Goal: Contribute content: Contribute content

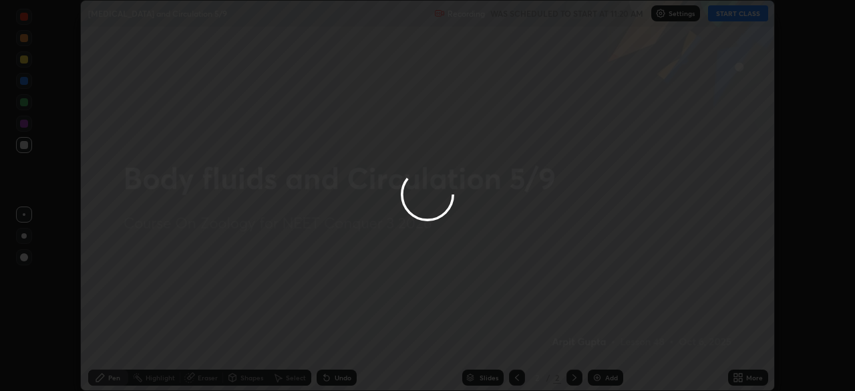
scroll to position [391, 855]
click at [733, 15] on div at bounding box center [427, 195] width 855 height 391
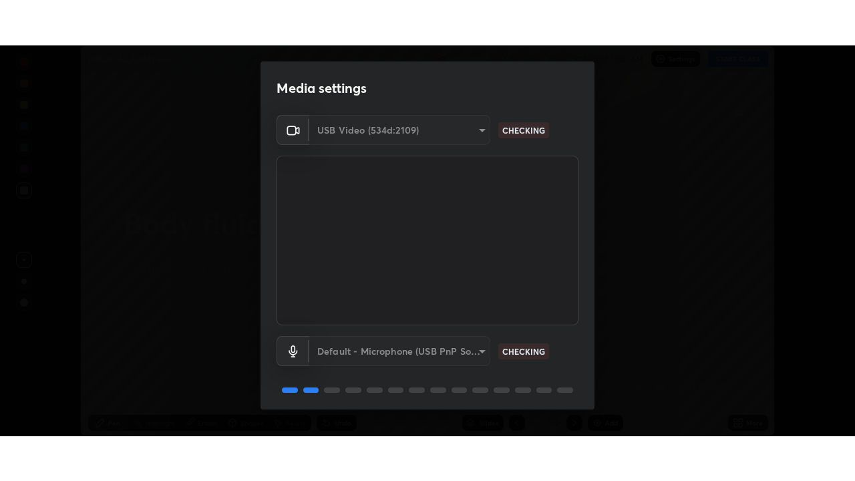
scroll to position [47, 0]
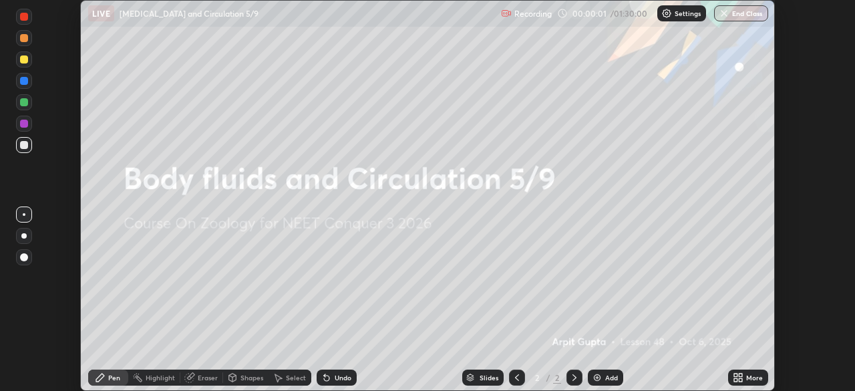
click at [316, 390] on div "Undo" at bounding box center [333, 377] width 45 height 27
click at [743, 376] on icon at bounding box center [738, 377] width 11 height 11
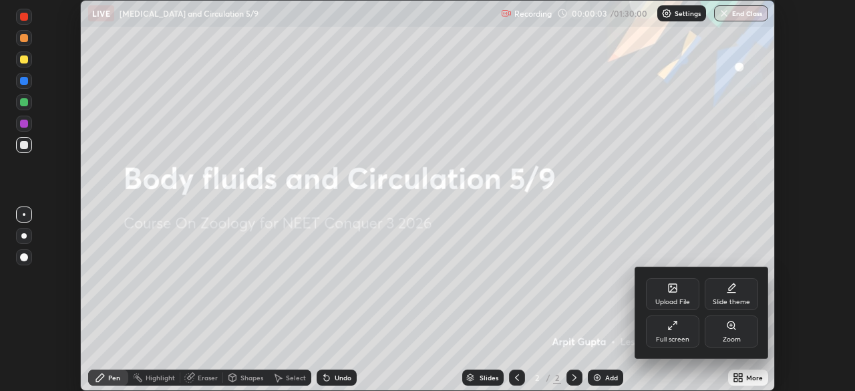
click at [672, 333] on div "Full screen" at bounding box center [672, 331] width 53 height 32
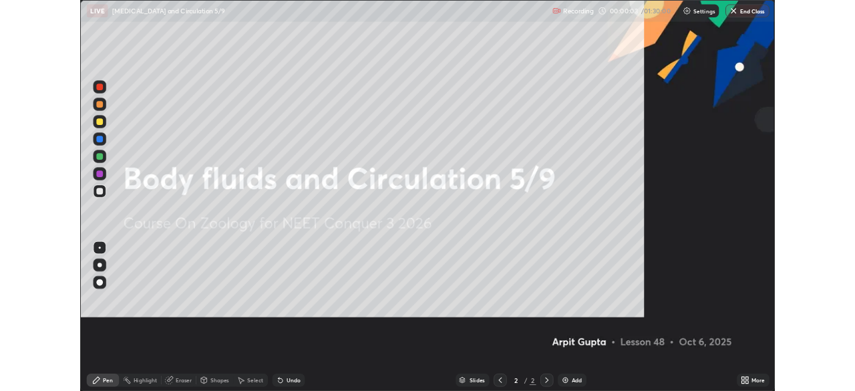
scroll to position [481, 855]
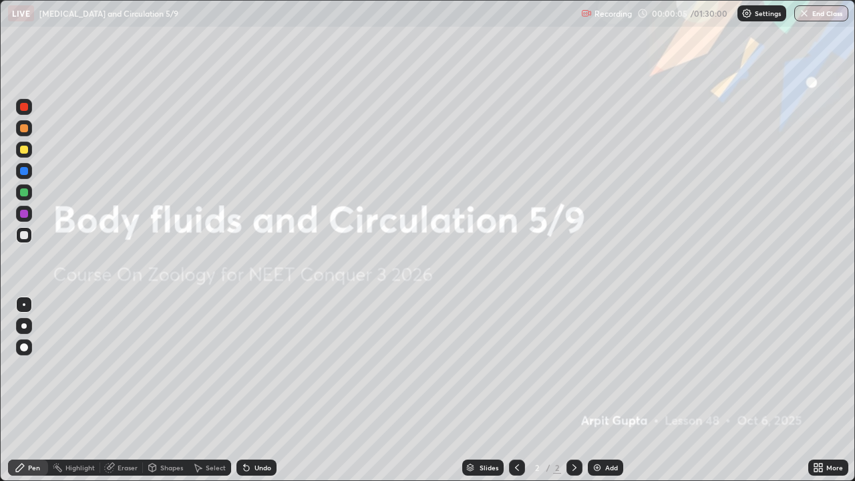
click at [819, 390] on icon at bounding box center [820, 470] width 3 height 3
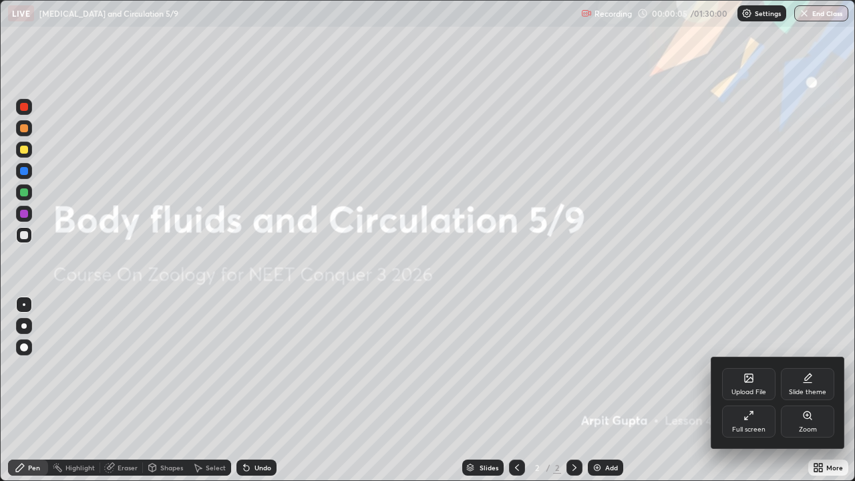
click at [749, 389] on div "Upload File" at bounding box center [749, 392] width 35 height 7
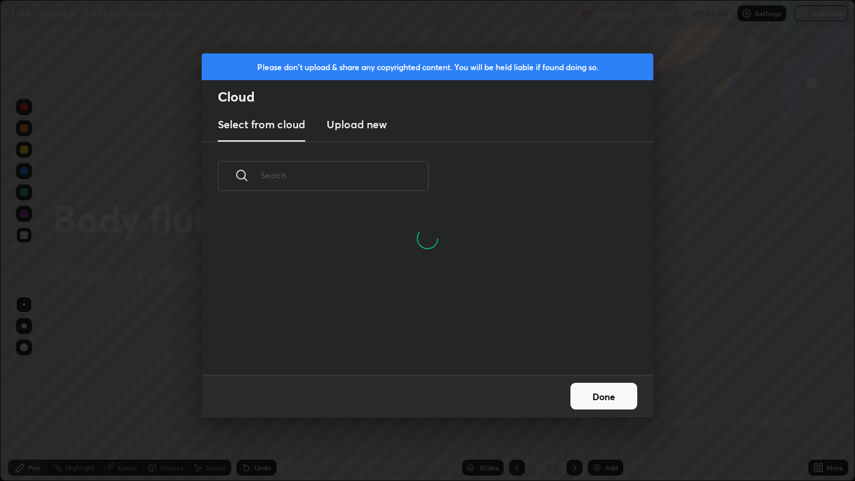
click at [366, 125] on h3 "Upload new" at bounding box center [357, 124] width 60 height 16
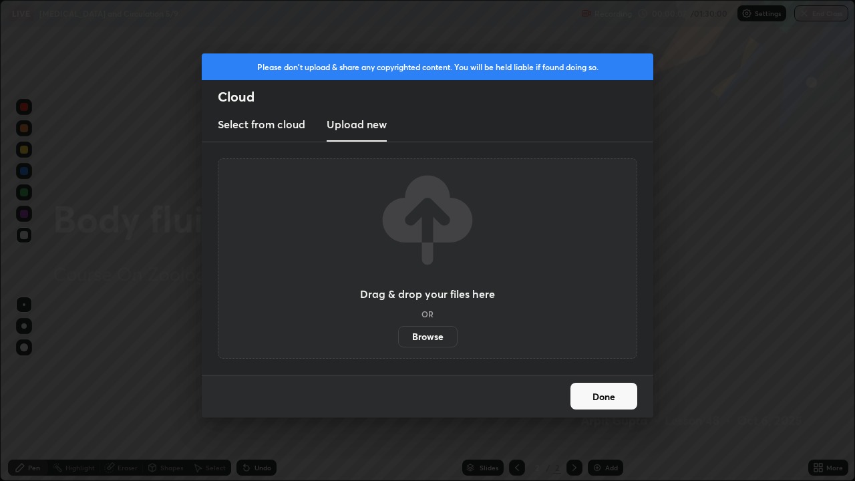
click at [426, 335] on label "Browse" at bounding box center [427, 336] width 59 height 21
click at [398, 335] on input "Browse" at bounding box center [398, 336] width 0 height 21
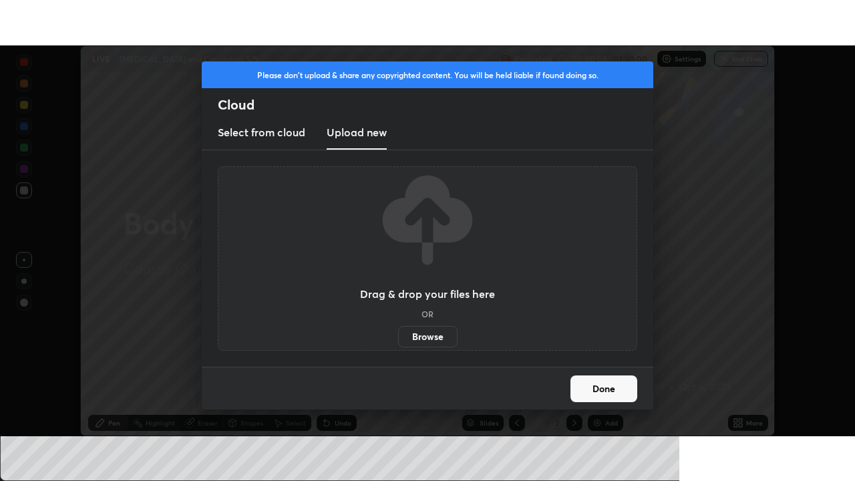
scroll to position [66443, 65979]
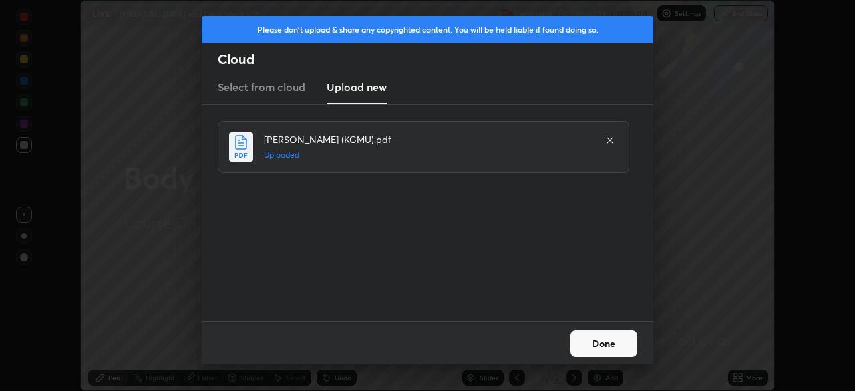
click at [620, 334] on button "Done" at bounding box center [604, 343] width 67 height 27
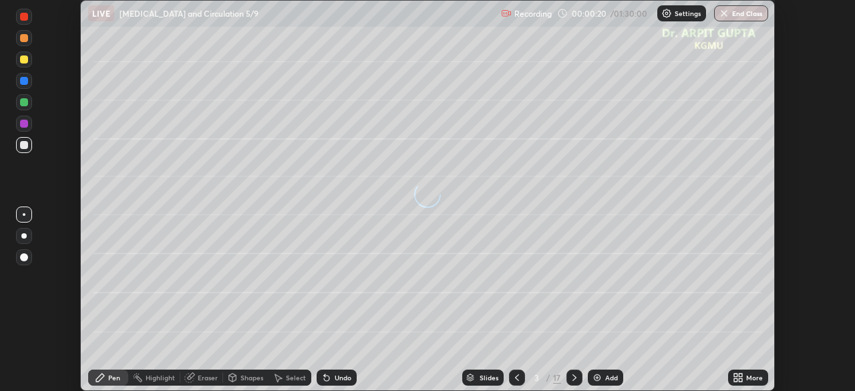
click at [519, 376] on icon at bounding box center [517, 377] width 11 height 11
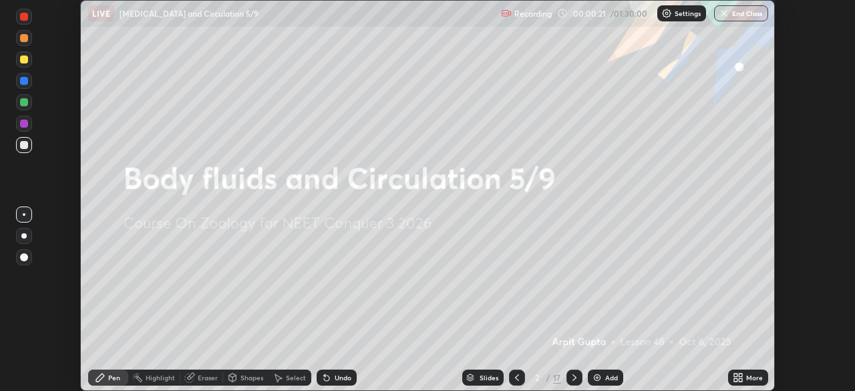
click at [735, 378] on icon at bounding box center [738, 377] width 11 height 11
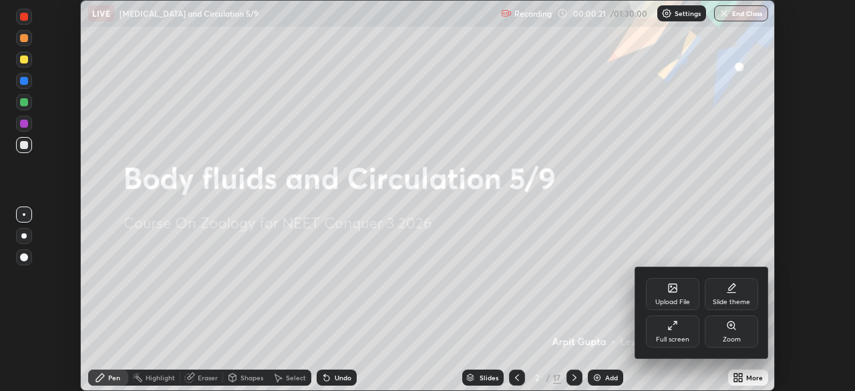
click at [685, 333] on div "Full screen" at bounding box center [672, 331] width 53 height 32
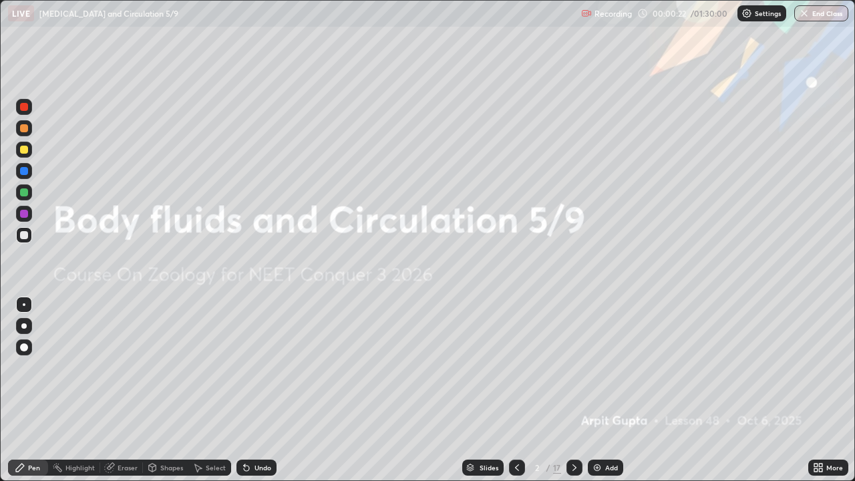
scroll to position [481, 855]
click at [571, 390] on icon at bounding box center [574, 467] width 11 height 11
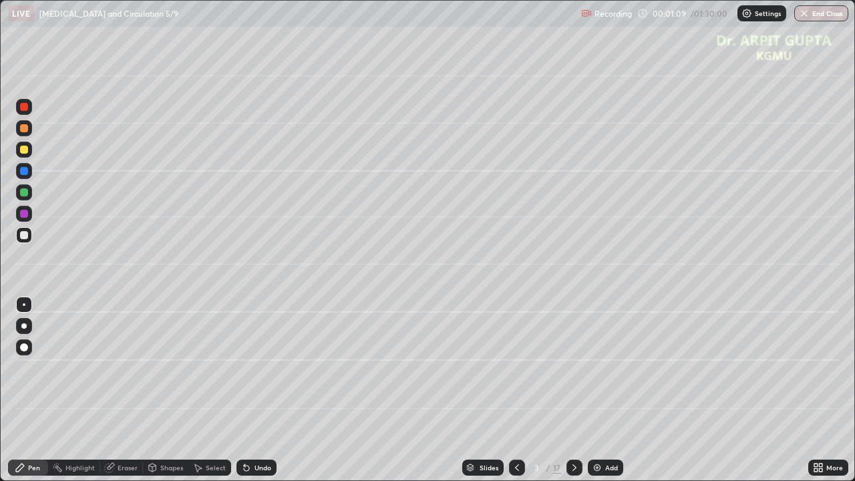
click at [25, 150] on div at bounding box center [24, 150] width 8 height 8
click at [25, 332] on div at bounding box center [24, 326] width 16 height 16
click at [249, 390] on icon at bounding box center [246, 467] width 11 height 11
click at [23, 238] on div at bounding box center [24, 235] width 8 height 8
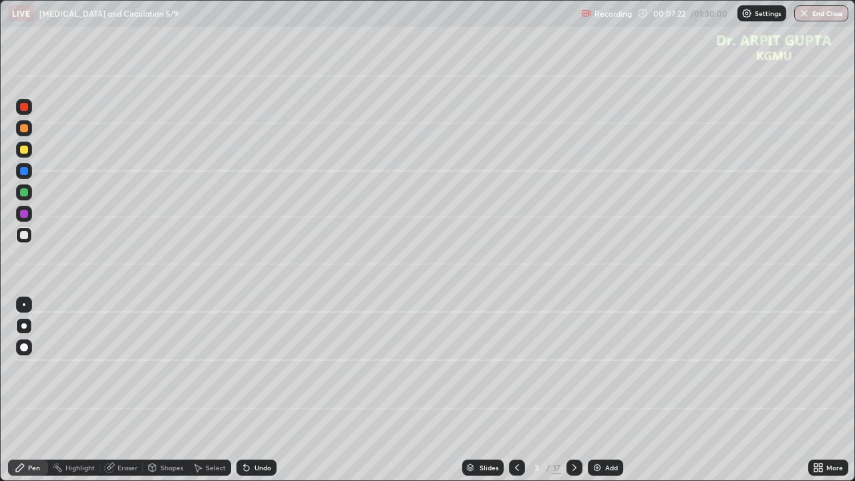
click at [246, 390] on icon at bounding box center [246, 467] width 11 height 11
click at [26, 195] on div at bounding box center [24, 192] width 8 height 8
click at [251, 390] on div "Undo" at bounding box center [257, 468] width 40 height 16
click at [249, 390] on icon at bounding box center [246, 467] width 11 height 11
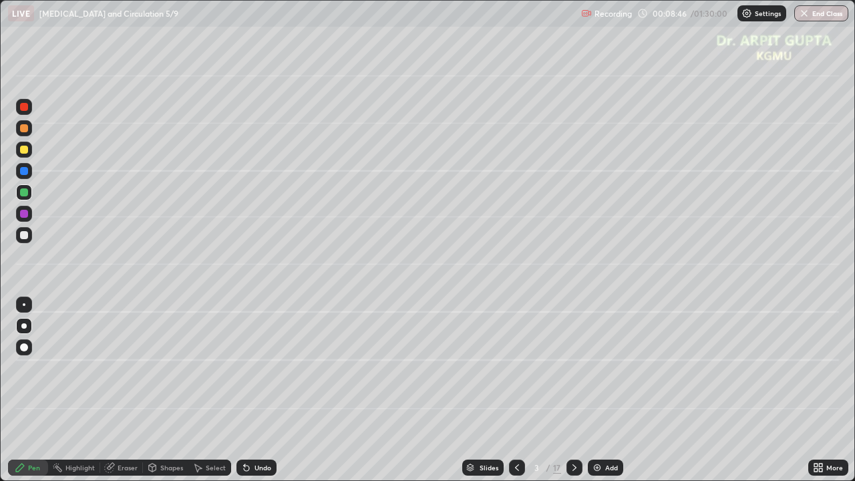
click at [270, 390] on div "Undo" at bounding box center [257, 468] width 40 height 16
click at [269, 390] on div "Undo" at bounding box center [257, 468] width 40 height 16
click at [26, 240] on div at bounding box center [24, 235] width 16 height 16
click at [272, 390] on div "Undo" at bounding box center [257, 468] width 40 height 16
click at [576, 390] on icon at bounding box center [574, 467] width 11 height 11
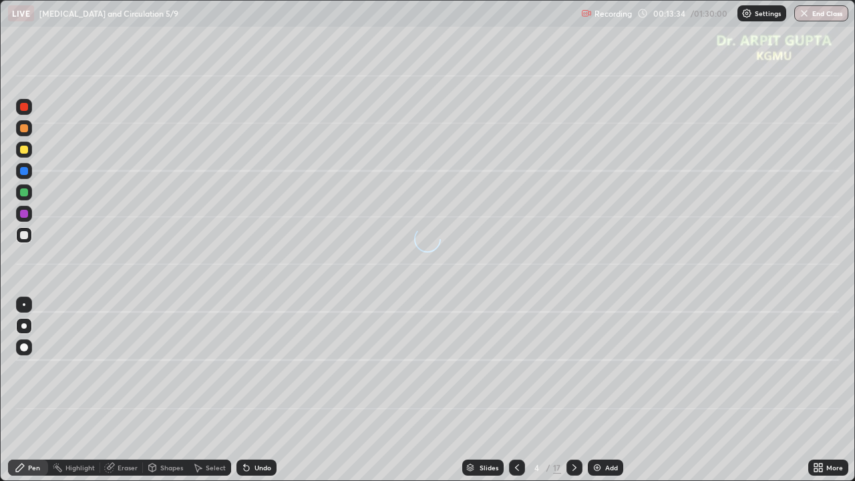
click at [27, 194] on div at bounding box center [24, 192] width 8 height 8
click at [247, 390] on icon at bounding box center [246, 468] width 5 height 5
click at [250, 390] on div "Undo" at bounding box center [257, 468] width 40 height 16
click at [244, 390] on icon at bounding box center [246, 468] width 5 height 5
click at [24, 215] on div at bounding box center [24, 214] width 8 height 8
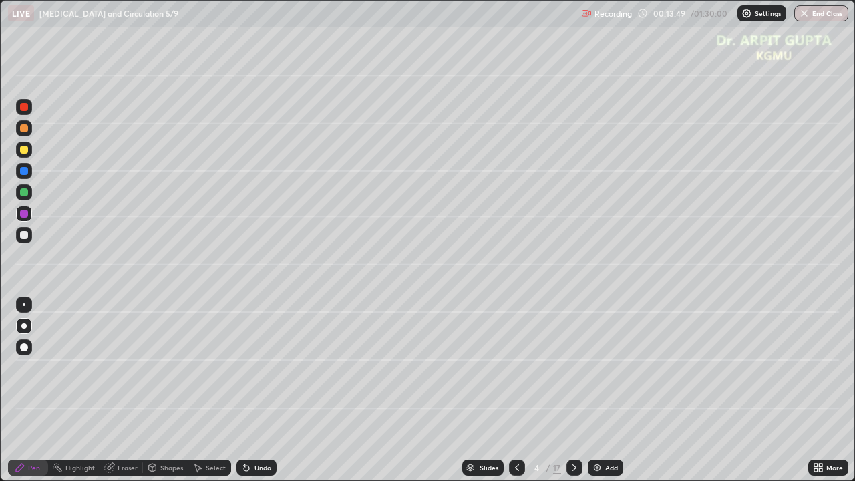
click at [26, 236] on div at bounding box center [24, 235] width 8 height 8
click at [26, 330] on div at bounding box center [24, 326] width 16 height 16
click at [29, 124] on div at bounding box center [24, 128] width 16 height 16
click at [270, 390] on div "Undo" at bounding box center [257, 468] width 40 height 16
click at [273, 390] on div "Undo" at bounding box center [257, 468] width 40 height 16
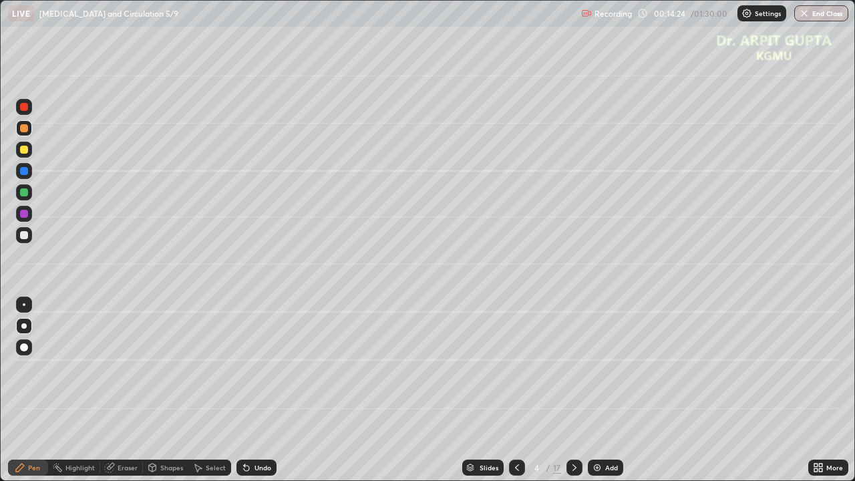
click at [132, 390] on div "Eraser" at bounding box center [128, 467] width 20 height 7
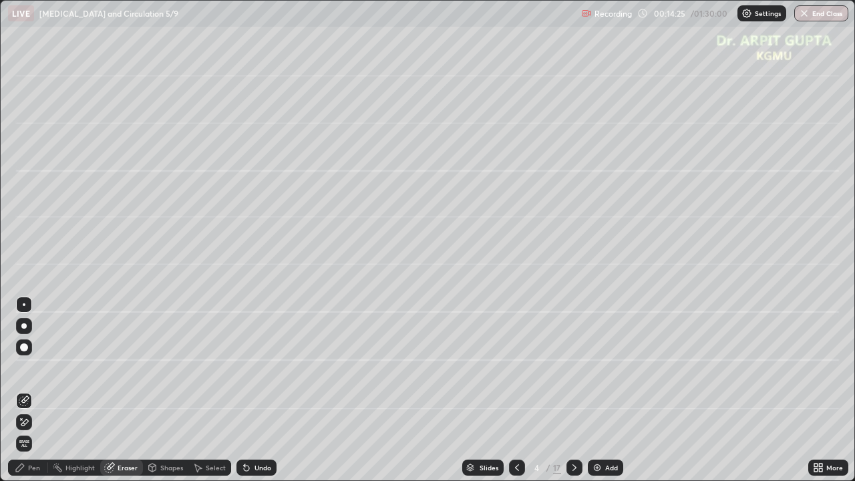
click at [24, 305] on div at bounding box center [24, 304] width 3 height 3
click at [41, 390] on div "Pen" at bounding box center [28, 468] width 40 height 16
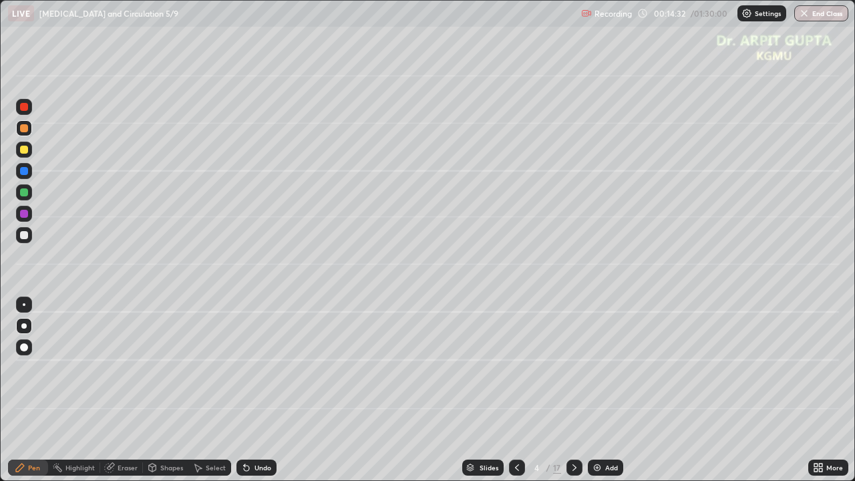
click at [29, 148] on div at bounding box center [24, 150] width 16 height 16
click at [24, 193] on div at bounding box center [24, 192] width 8 height 8
click at [27, 237] on div at bounding box center [24, 235] width 8 height 8
click at [21, 346] on div at bounding box center [24, 348] width 8 height 8
click at [25, 108] on div at bounding box center [24, 107] width 8 height 8
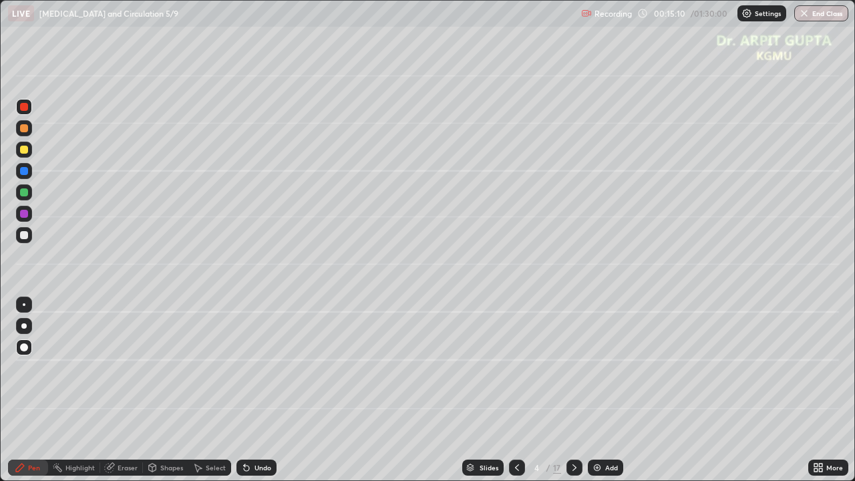
click at [24, 326] on div at bounding box center [23, 325] width 5 height 5
click at [273, 390] on div "Undo" at bounding box center [257, 468] width 40 height 16
click at [275, 390] on div "Undo" at bounding box center [257, 468] width 40 height 16
click at [24, 170] on div at bounding box center [24, 171] width 8 height 8
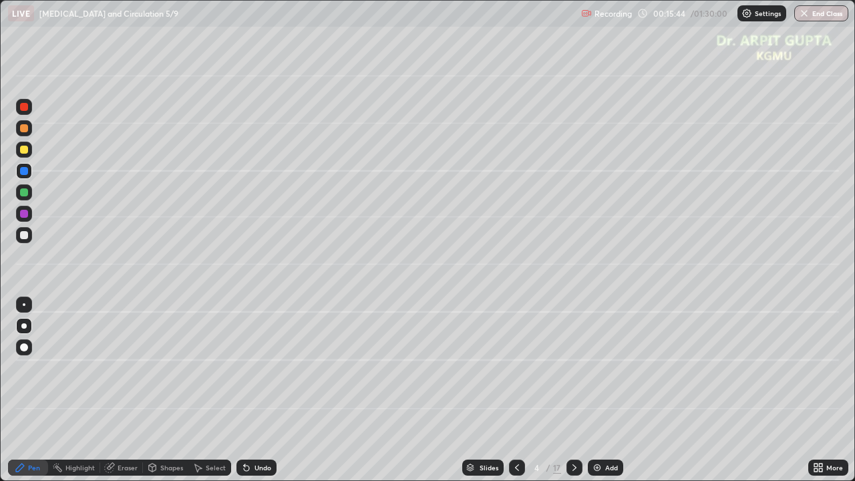
click at [257, 390] on div "Undo" at bounding box center [263, 467] width 17 height 7
click at [24, 325] on div at bounding box center [23, 325] width 5 height 5
click at [22, 240] on div at bounding box center [24, 235] width 16 height 16
click at [267, 390] on div "Undo" at bounding box center [263, 467] width 17 height 7
click at [269, 390] on div "Undo" at bounding box center [257, 468] width 40 height 16
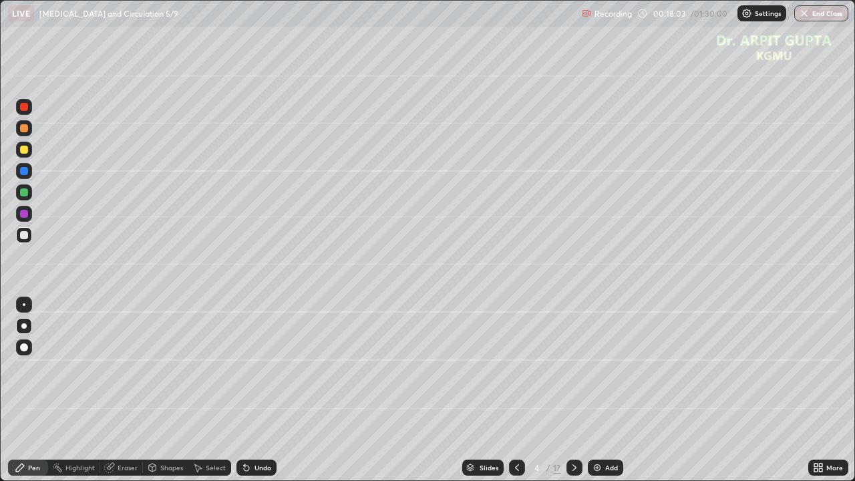
click at [261, 390] on div "Undo" at bounding box center [253, 467] width 45 height 27
click at [259, 390] on div "Undo" at bounding box center [263, 467] width 17 height 7
click at [253, 390] on div "Undo" at bounding box center [257, 468] width 40 height 16
click at [245, 390] on icon at bounding box center [246, 468] width 5 height 5
click at [256, 390] on div "Undo" at bounding box center [257, 468] width 40 height 16
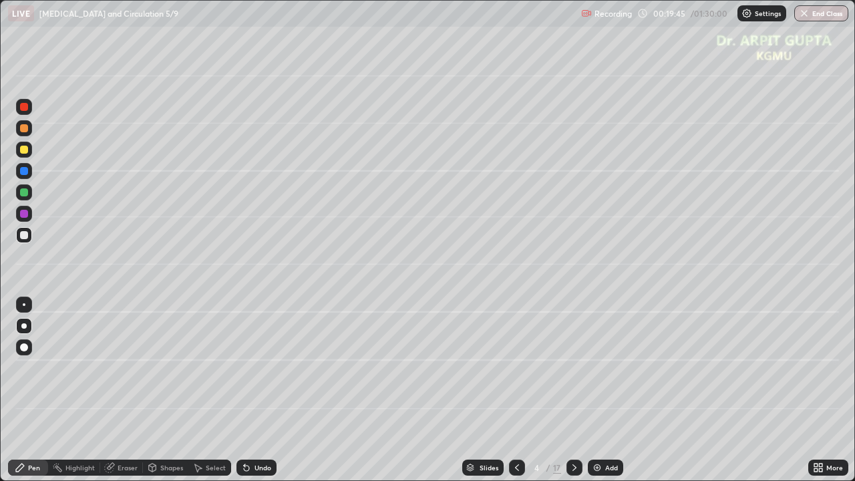
click at [257, 390] on div "Undo" at bounding box center [257, 468] width 40 height 16
click at [259, 390] on div "Undo" at bounding box center [263, 467] width 17 height 7
click at [264, 390] on div "Undo" at bounding box center [263, 467] width 17 height 7
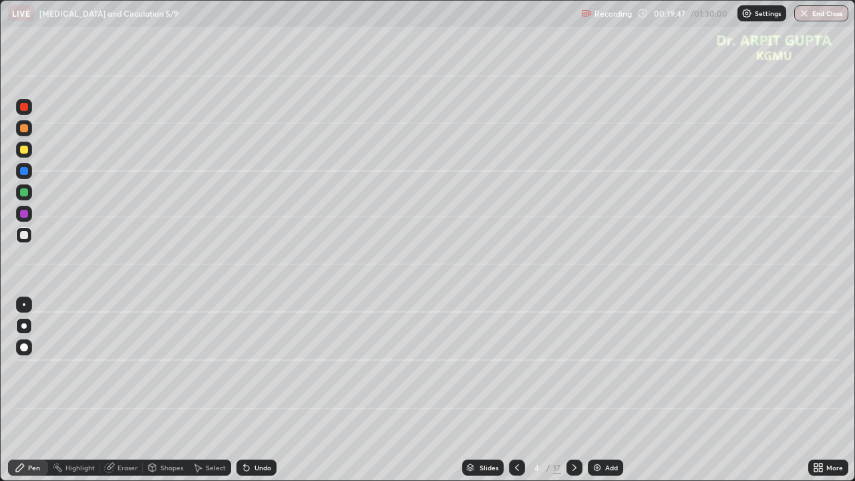
click at [252, 390] on div "Undo" at bounding box center [257, 468] width 40 height 16
click at [570, 390] on icon at bounding box center [574, 467] width 11 height 11
click at [23, 153] on div at bounding box center [24, 150] width 8 height 8
click at [23, 196] on div at bounding box center [24, 192] width 8 height 8
click at [25, 238] on div at bounding box center [24, 235] width 8 height 8
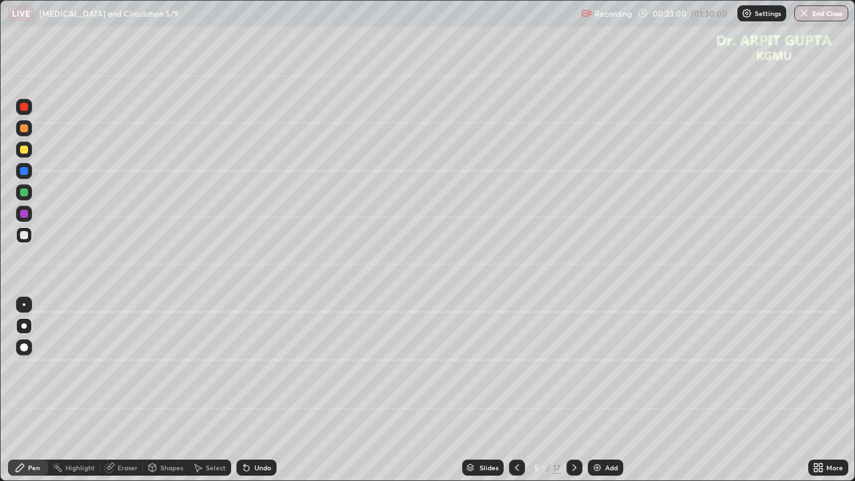
click at [25, 131] on div at bounding box center [24, 128] width 8 height 8
click at [261, 390] on div "Undo" at bounding box center [257, 468] width 40 height 16
click at [273, 390] on div "Undo" at bounding box center [257, 468] width 40 height 16
click at [269, 390] on div "Undo" at bounding box center [257, 468] width 40 height 16
click at [23, 235] on div at bounding box center [24, 235] width 8 height 8
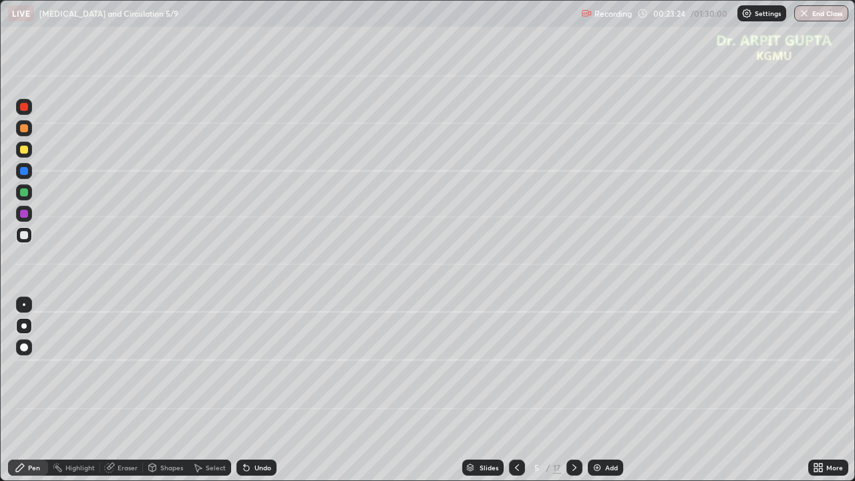
click at [29, 196] on div at bounding box center [24, 192] width 16 height 16
click at [128, 390] on div "Eraser" at bounding box center [128, 467] width 20 height 7
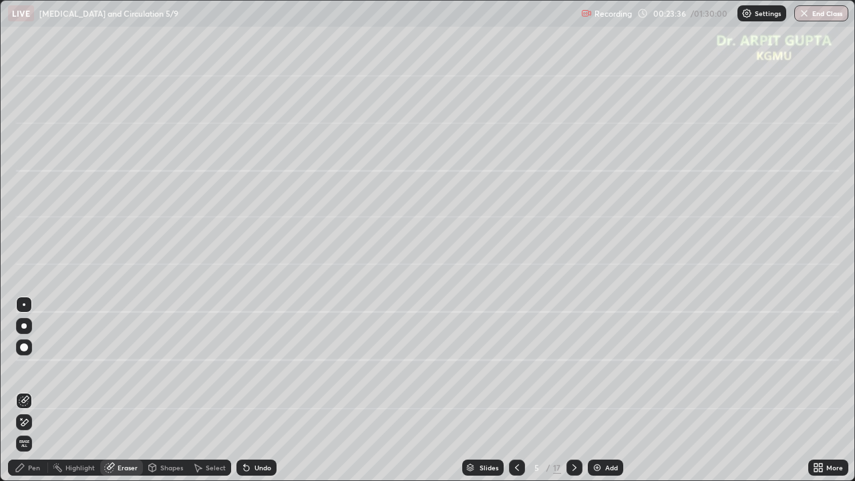
click at [41, 390] on div "Pen" at bounding box center [28, 468] width 40 height 16
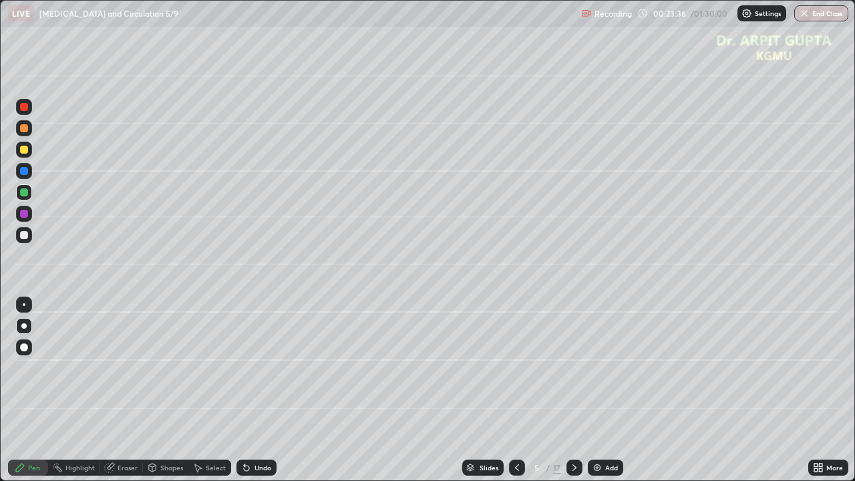
click at [27, 149] on div at bounding box center [24, 150] width 8 height 8
click at [25, 235] on div at bounding box center [24, 235] width 8 height 8
click at [29, 346] on div at bounding box center [24, 348] width 16 height 16
click at [263, 390] on div "Undo" at bounding box center [257, 468] width 40 height 16
click at [23, 172] on div at bounding box center [24, 171] width 8 height 8
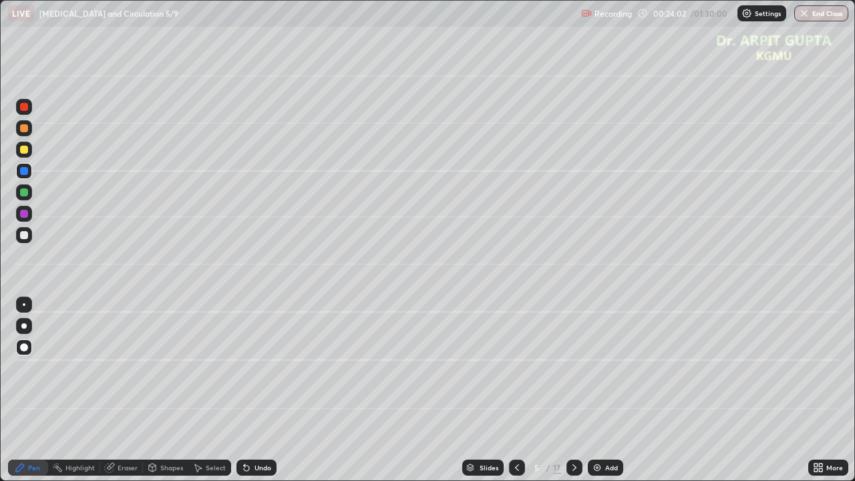
click at [19, 329] on div at bounding box center [24, 326] width 16 height 16
click at [253, 390] on div "Undo" at bounding box center [257, 468] width 40 height 16
click at [257, 390] on div "Undo" at bounding box center [257, 468] width 40 height 16
click at [25, 240] on div at bounding box center [24, 235] width 16 height 16
click at [26, 108] on div at bounding box center [24, 107] width 8 height 8
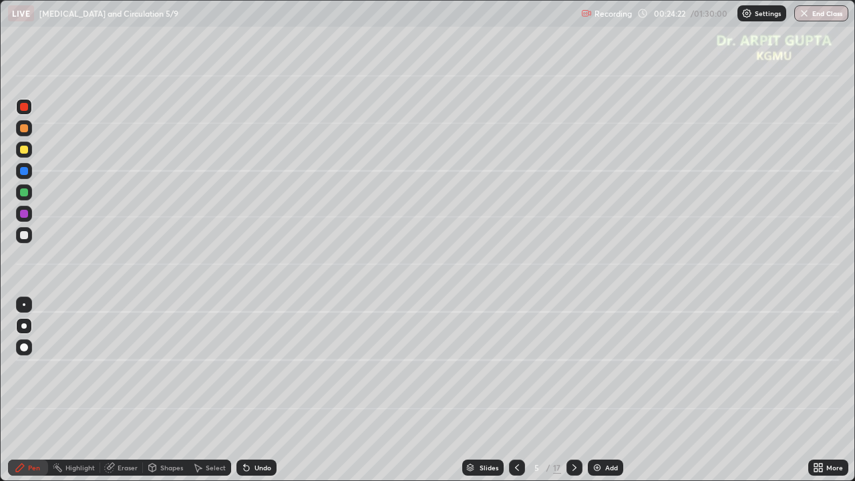
click at [263, 390] on div "Undo" at bounding box center [257, 468] width 40 height 16
click at [259, 390] on div "Undo" at bounding box center [263, 467] width 17 height 7
click at [261, 390] on div "Undo" at bounding box center [263, 467] width 17 height 7
click at [24, 239] on div at bounding box center [24, 235] width 8 height 8
click at [519, 390] on icon at bounding box center [517, 467] width 11 height 11
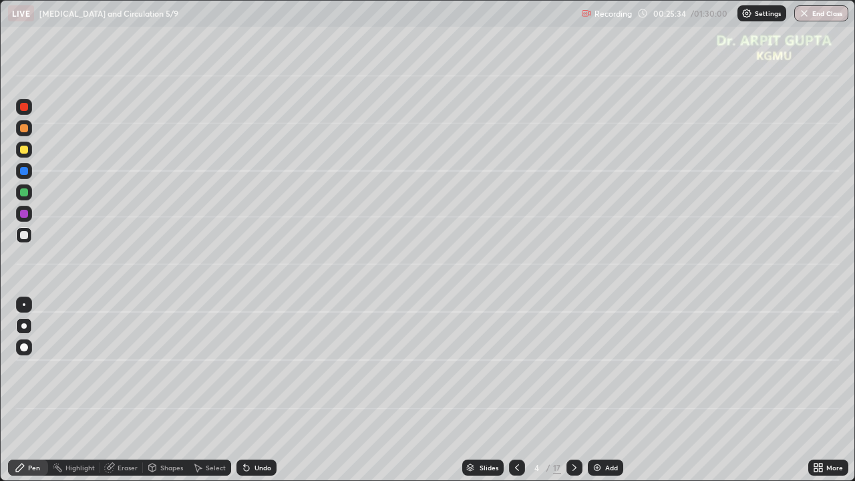
click at [577, 390] on icon at bounding box center [574, 467] width 11 height 11
click at [515, 390] on div at bounding box center [517, 468] width 16 height 16
click at [573, 390] on icon at bounding box center [574, 467] width 11 height 11
click at [26, 241] on div at bounding box center [24, 235] width 16 height 16
click at [245, 390] on icon at bounding box center [246, 468] width 5 height 5
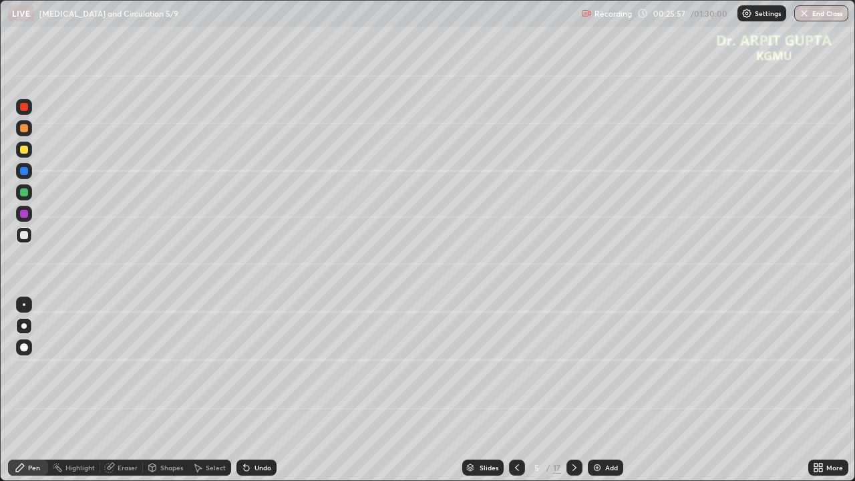
click at [253, 390] on div "Undo" at bounding box center [257, 468] width 40 height 16
click at [251, 390] on div "Undo" at bounding box center [257, 468] width 40 height 16
click at [252, 390] on div "Undo" at bounding box center [257, 468] width 40 height 16
click at [247, 390] on icon at bounding box center [246, 467] width 11 height 11
click at [249, 390] on div "Undo" at bounding box center [257, 468] width 40 height 16
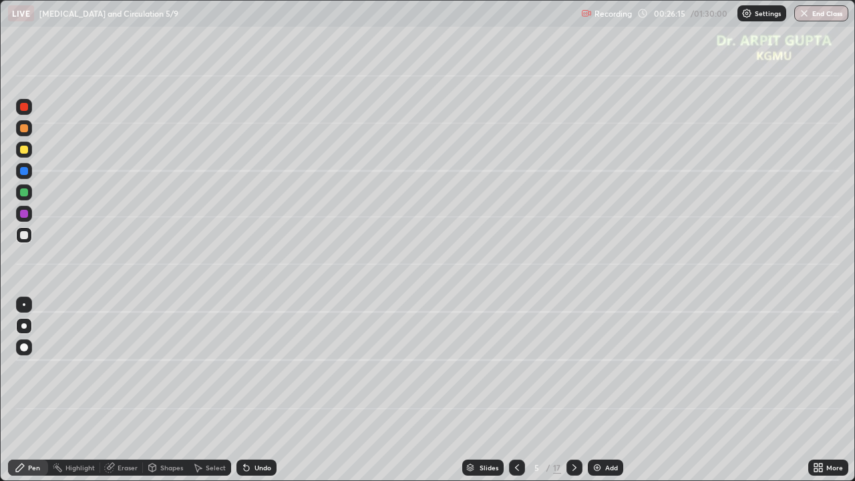
click at [259, 390] on div "Undo" at bounding box center [263, 467] width 17 height 7
click at [256, 390] on div "Undo" at bounding box center [257, 468] width 40 height 16
click at [261, 390] on div "Undo" at bounding box center [257, 468] width 40 height 16
click at [259, 390] on div "Undo" at bounding box center [257, 468] width 40 height 16
click at [247, 390] on div "Undo" at bounding box center [257, 468] width 40 height 16
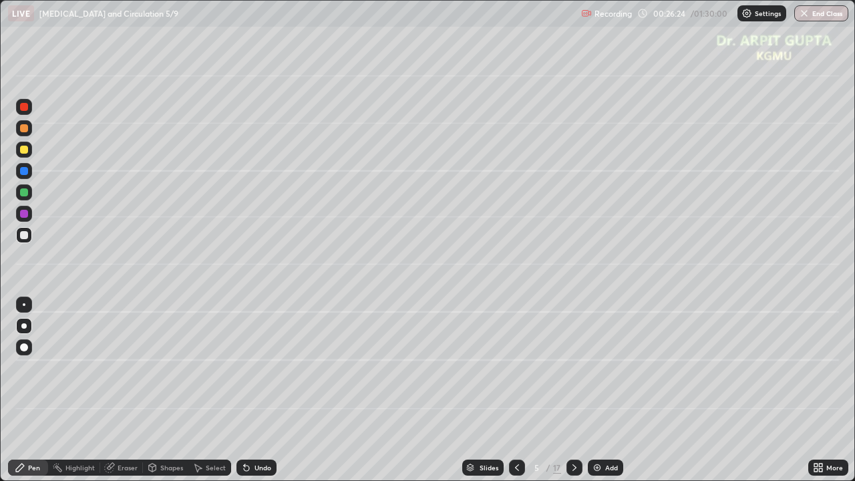
click at [251, 390] on div "Undo" at bounding box center [257, 468] width 40 height 16
click at [255, 390] on div "Undo" at bounding box center [263, 467] width 17 height 7
click at [250, 390] on div "Undo" at bounding box center [257, 468] width 40 height 16
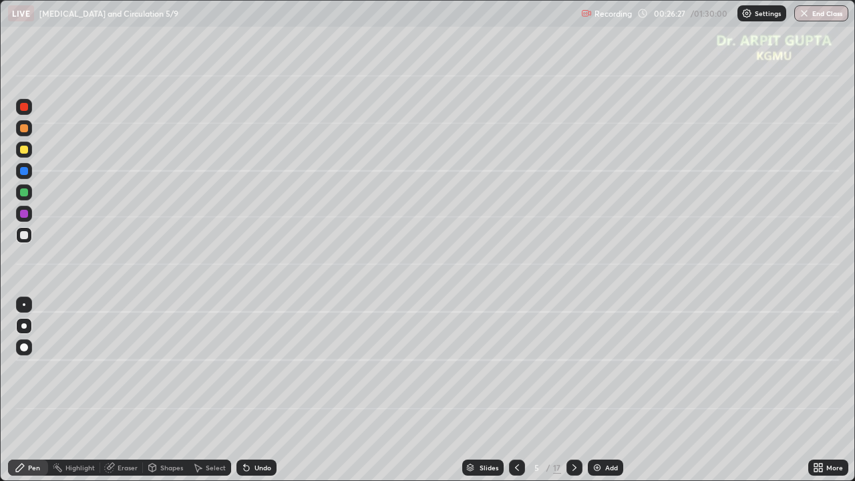
click at [247, 390] on icon at bounding box center [246, 468] width 5 height 5
click at [247, 390] on icon at bounding box center [246, 467] width 11 height 11
click at [250, 390] on div "Undo" at bounding box center [257, 468] width 40 height 16
click at [255, 390] on div "Undo" at bounding box center [263, 467] width 17 height 7
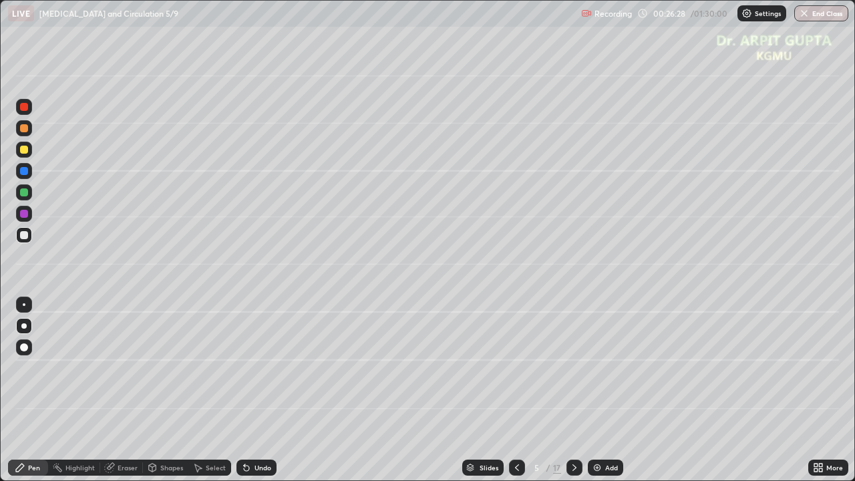
click at [255, 390] on div "Undo" at bounding box center [263, 467] width 17 height 7
click at [256, 390] on div "Undo" at bounding box center [263, 467] width 17 height 7
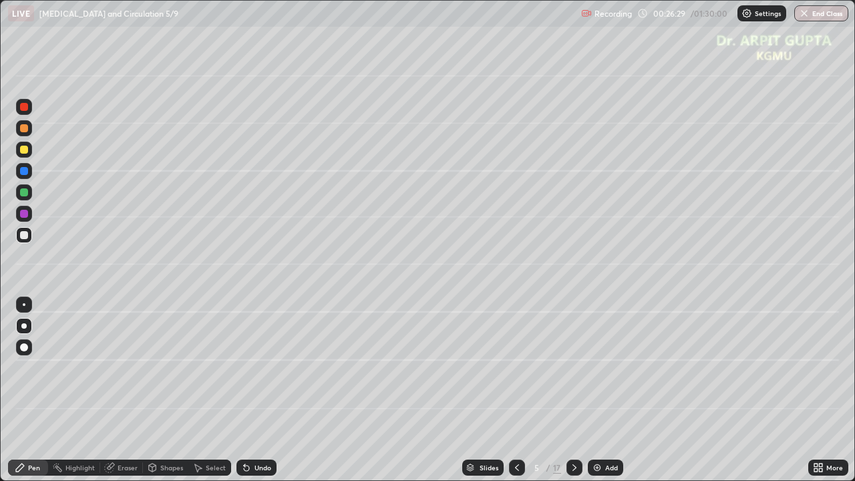
click at [255, 390] on div "Undo" at bounding box center [263, 467] width 17 height 7
click at [256, 390] on div "Undo" at bounding box center [263, 467] width 17 height 7
click at [257, 390] on div "Undo" at bounding box center [263, 467] width 17 height 7
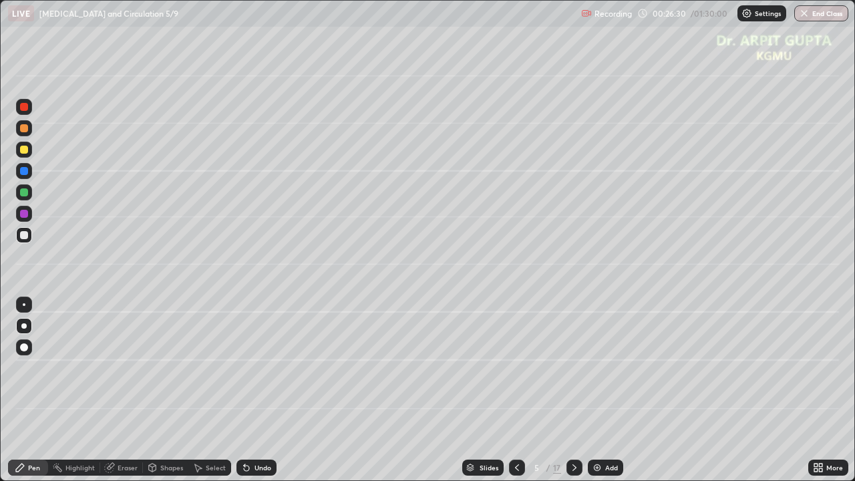
click at [259, 390] on div "Undo" at bounding box center [263, 467] width 17 height 7
click at [260, 390] on div "Undo" at bounding box center [263, 467] width 17 height 7
click at [263, 390] on div "Undo" at bounding box center [263, 467] width 17 height 7
click at [245, 390] on div "Undo" at bounding box center [257, 468] width 40 height 16
click at [244, 390] on icon at bounding box center [244, 464] width 1 height 1
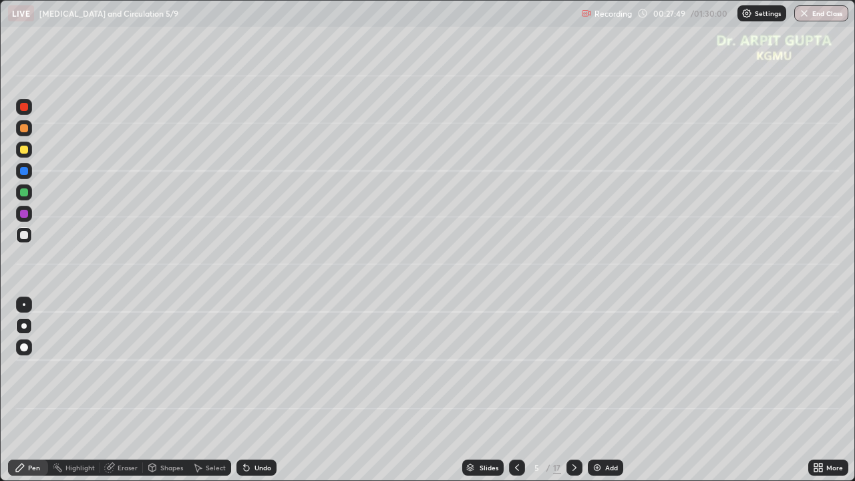
click at [244, 390] on icon at bounding box center [244, 464] width 1 height 1
click at [241, 390] on icon at bounding box center [246, 467] width 11 height 11
click at [259, 390] on div "Undo" at bounding box center [263, 467] width 17 height 7
click at [260, 390] on div "Undo" at bounding box center [263, 467] width 17 height 7
click at [579, 390] on div at bounding box center [575, 468] width 16 height 16
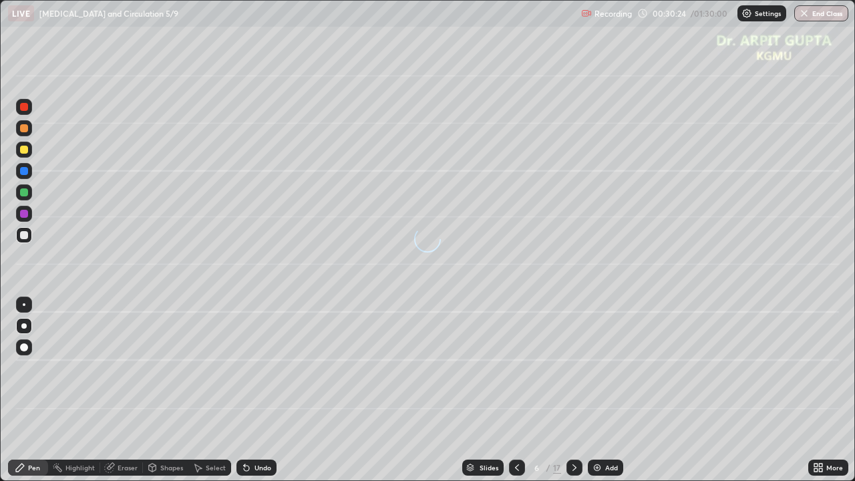
click at [28, 194] on div at bounding box center [24, 192] width 16 height 16
click at [249, 390] on icon at bounding box center [246, 467] width 11 height 11
click at [29, 237] on div at bounding box center [24, 235] width 16 height 16
click at [24, 131] on div at bounding box center [24, 128] width 8 height 8
click at [255, 390] on div "Undo" at bounding box center [263, 467] width 17 height 7
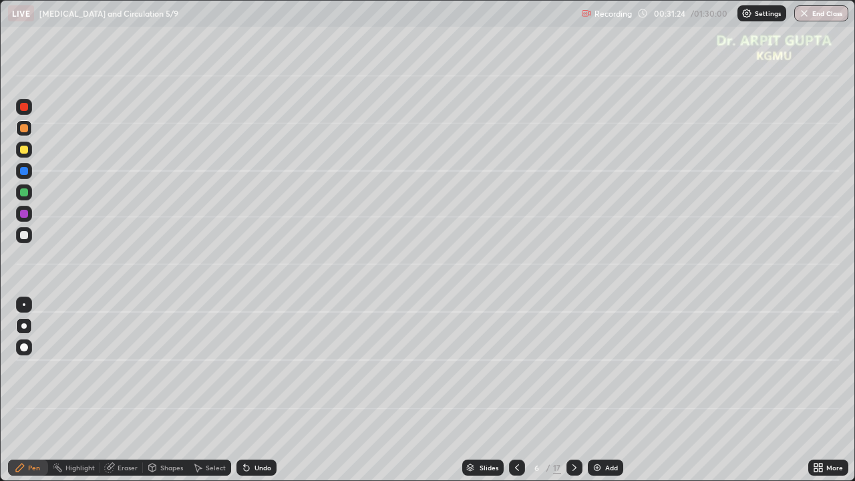
click at [260, 390] on div "Undo" at bounding box center [257, 468] width 40 height 16
click at [27, 129] on div at bounding box center [24, 128] width 8 height 8
click at [265, 390] on div "Undo" at bounding box center [263, 467] width 17 height 7
click at [27, 194] on div at bounding box center [24, 192] width 8 height 8
click at [130, 390] on div "Eraser" at bounding box center [128, 467] width 20 height 7
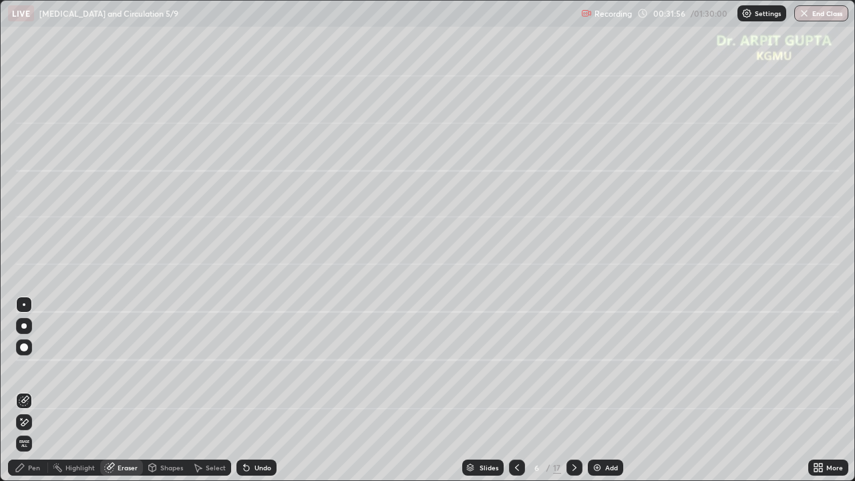
click at [53, 390] on circle at bounding box center [53, 466] width 1 height 1
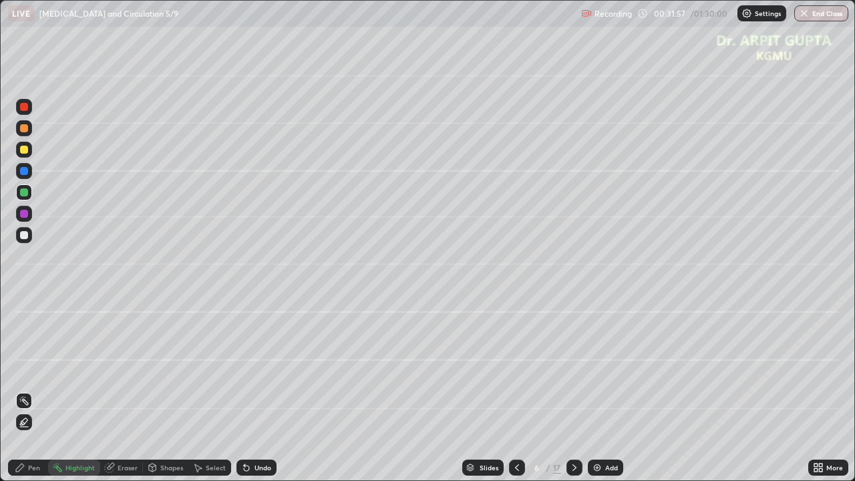
click at [26, 165] on div at bounding box center [24, 171] width 16 height 16
click at [267, 390] on div "Undo" at bounding box center [257, 468] width 40 height 16
click at [33, 390] on div "Pen" at bounding box center [28, 468] width 40 height 16
click at [25, 150] on div at bounding box center [24, 150] width 8 height 8
click at [137, 390] on div "Eraser" at bounding box center [121, 468] width 43 height 16
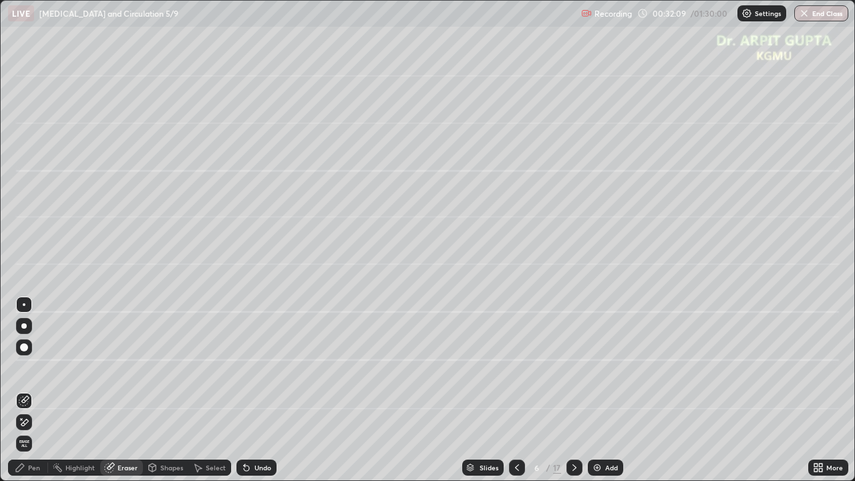
click at [31, 390] on div "Pen" at bounding box center [34, 467] width 12 height 7
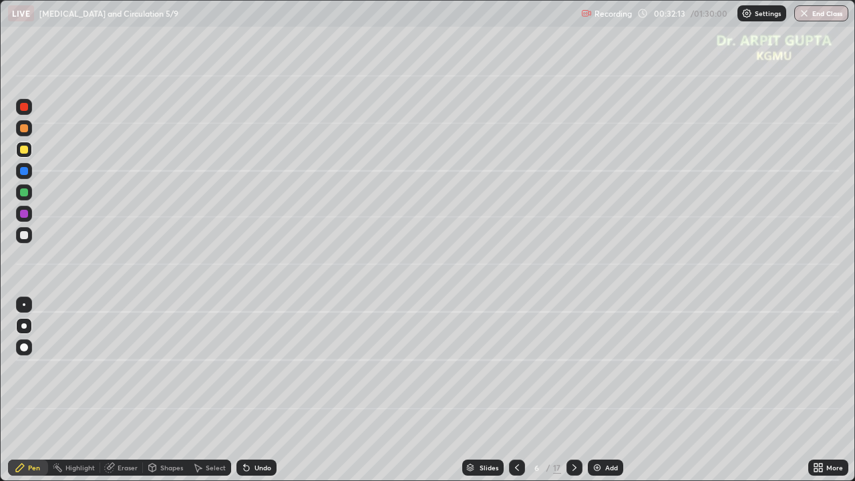
click at [30, 237] on div at bounding box center [24, 235] width 16 height 16
click at [21, 347] on div at bounding box center [24, 348] width 8 height 8
click at [265, 390] on div "Undo" at bounding box center [257, 468] width 40 height 16
click at [27, 168] on div at bounding box center [24, 171] width 8 height 8
click at [25, 327] on div at bounding box center [23, 325] width 5 height 5
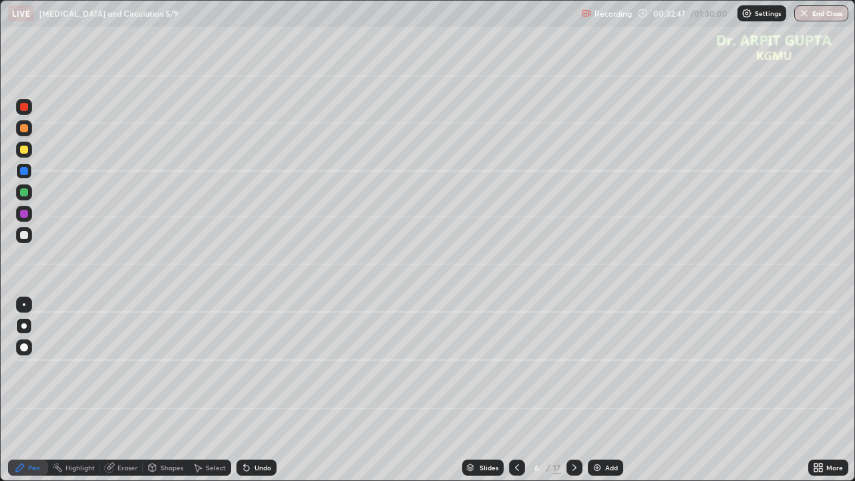
click at [23, 238] on div at bounding box center [24, 235] width 8 height 8
click at [26, 109] on div at bounding box center [24, 107] width 8 height 8
click at [26, 197] on div at bounding box center [24, 192] width 16 height 16
click at [25, 239] on div at bounding box center [24, 235] width 16 height 16
click at [257, 390] on div "Undo" at bounding box center [263, 467] width 17 height 7
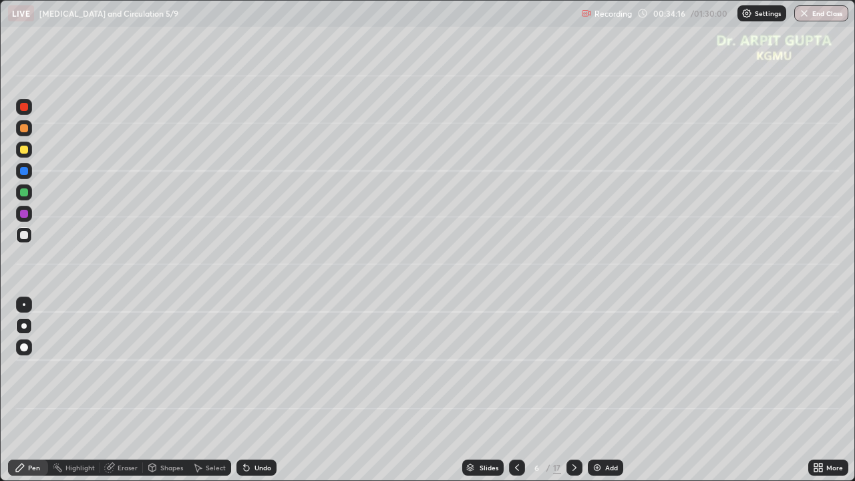
click at [257, 390] on div "Undo" at bounding box center [257, 468] width 40 height 16
click at [29, 174] on div at bounding box center [24, 171] width 16 height 16
click at [25, 243] on div at bounding box center [24, 235] width 16 height 21
click at [27, 168] on div at bounding box center [24, 171] width 16 height 16
click at [27, 235] on div at bounding box center [24, 235] width 8 height 8
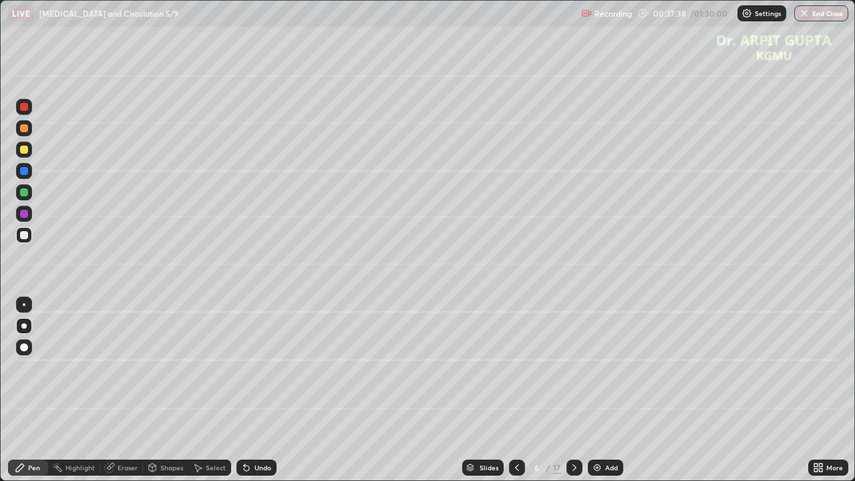
click at [578, 390] on icon at bounding box center [574, 467] width 11 height 11
click at [28, 196] on div at bounding box center [24, 192] width 16 height 16
click at [24, 236] on div at bounding box center [24, 235] width 8 height 8
click at [244, 390] on icon at bounding box center [246, 468] width 5 height 5
click at [241, 390] on icon at bounding box center [246, 467] width 11 height 11
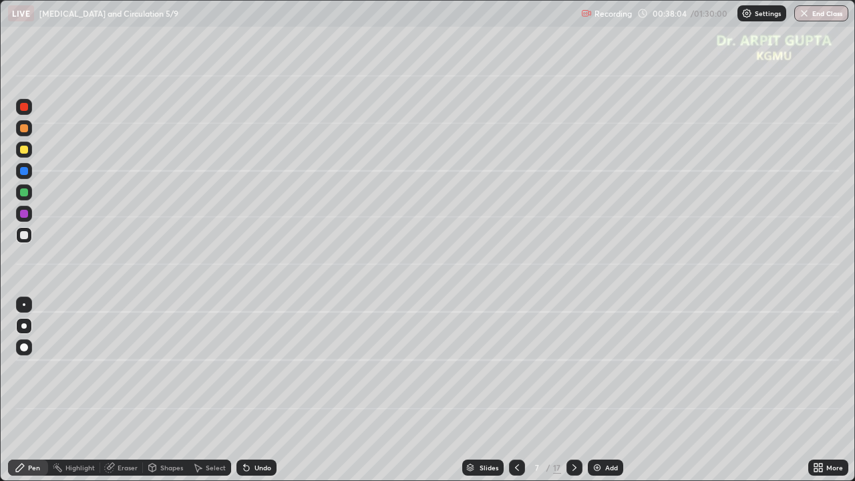
click at [516, 390] on icon at bounding box center [517, 467] width 4 height 7
click at [573, 390] on icon at bounding box center [574, 467] width 11 height 11
click at [516, 390] on icon at bounding box center [517, 467] width 11 height 11
click at [573, 390] on icon at bounding box center [574, 467] width 11 height 11
click at [249, 390] on icon at bounding box center [246, 467] width 11 height 11
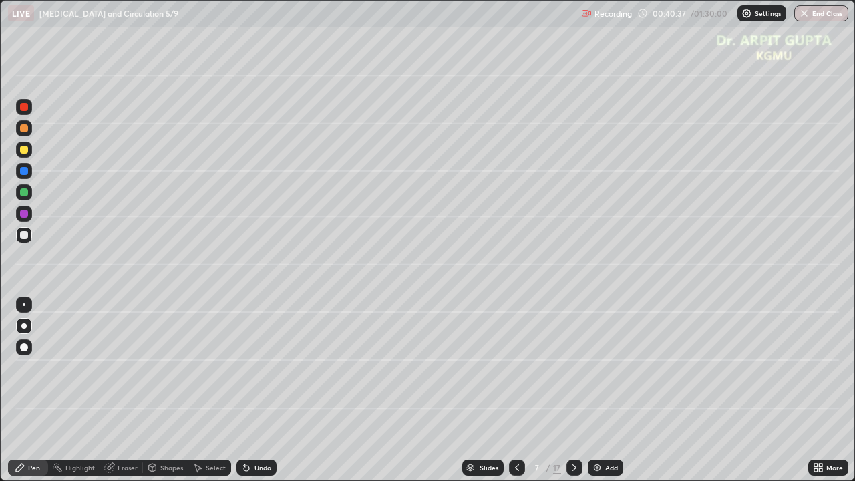
click at [247, 390] on icon at bounding box center [246, 467] width 11 height 11
click at [248, 390] on icon at bounding box center [246, 467] width 11 height 11
click at [250, 390] on div "Undo" at bounding box center [257, 468] width 40 height 16
click at [25, 176] on div at bounding box center [24, 171] width 16 height 16
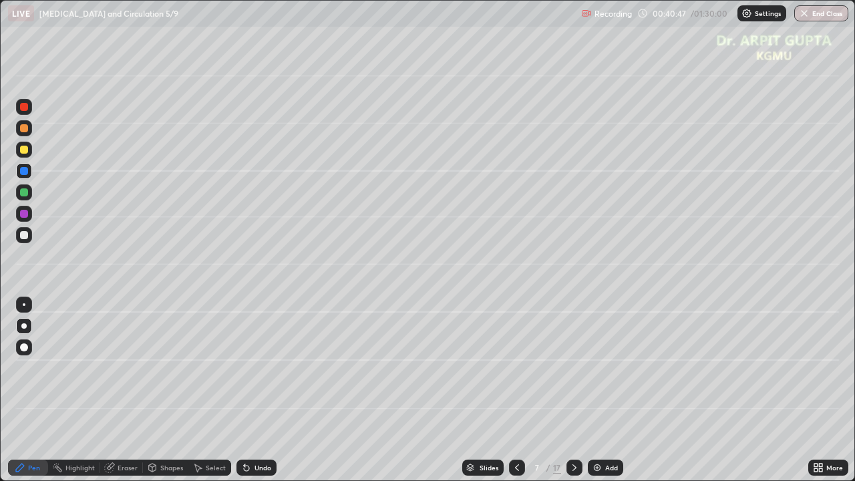
click at [27, 236] on div at bounding box center [24, 235] width 8 height 8
click at [573, 390] on icon at bounding box center [574, 467] width 11 height 11
click at [512, 390] on icon at bounding box center [517, 467] width 11 height 11
click at [833, 390] on div "More" at bounding box center [835, 467] width 17 height 7
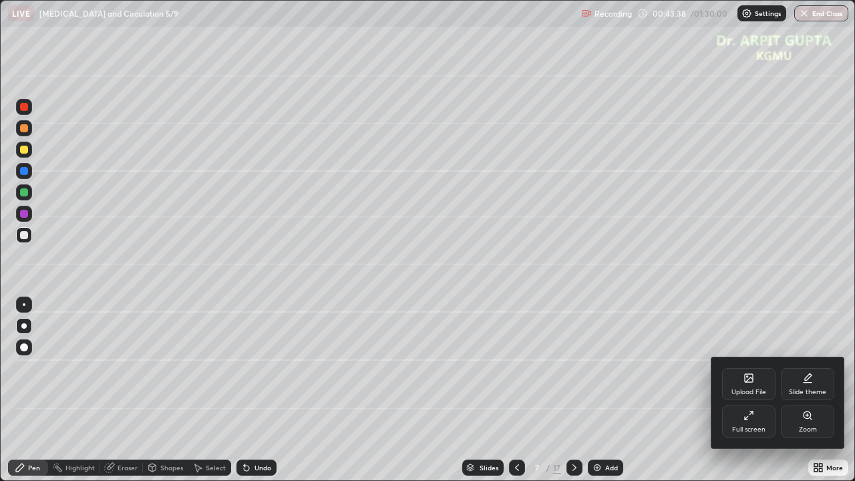
click at [578, 390] on div at bounding box center [427, 240] width 855 height 481
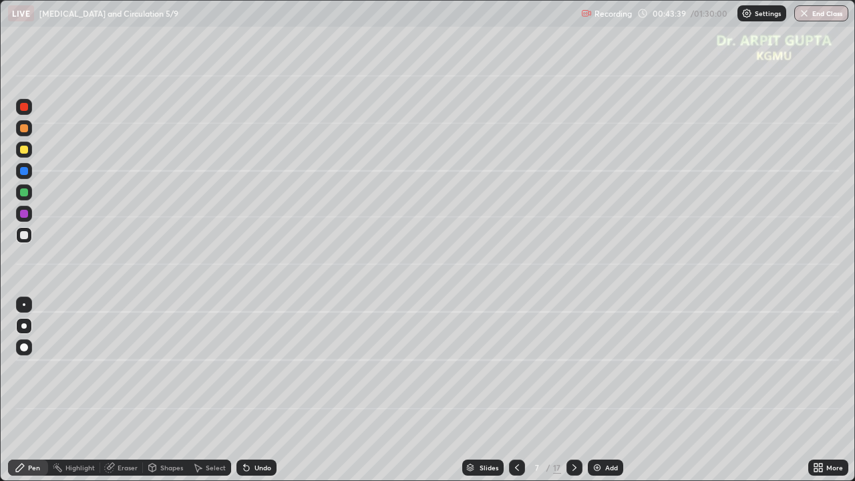
click at [26, 194] on div at bounding box center [24, 192] width 8 height 8
click at [569, 390] on icon at bounding box center [574, 467] width 11 height 11
click at [23, 152] on div at bounding box center [24, 150] width 8 height 8
click at [29, 345] on div at bounding box center [24, 348] width 16 height 16
click at [23, 243] on div at bounding box center [24, 235] width 16 height 16
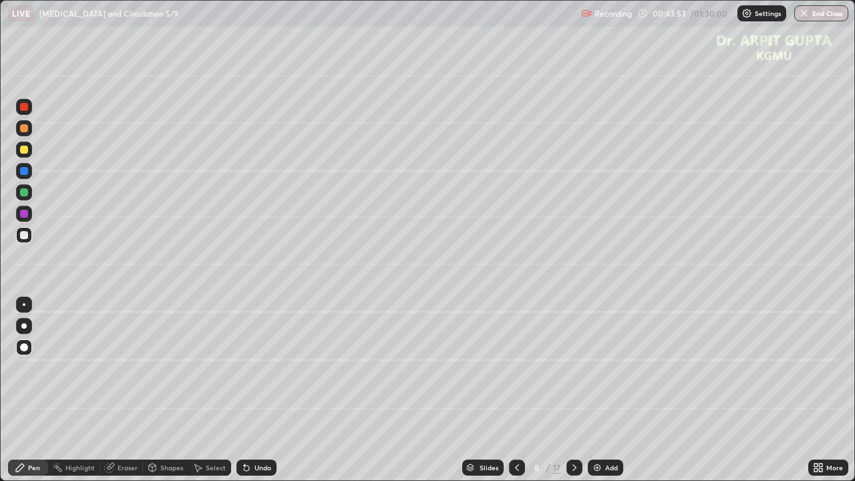
click at [23, 327] on div at bounding box center [23, 325] width 5 height 5
click at [30, 242] on div at bounding box center [24, 235] width 16 height 16
click at [21, 327] on div at bounding box center [24, 326] width 16 height 16
click at [23, 150] on div at bounding box center [24, 150] width 8 height 8
click at [24, 331] on div at bounding box center [24, 326] width 16 height 16
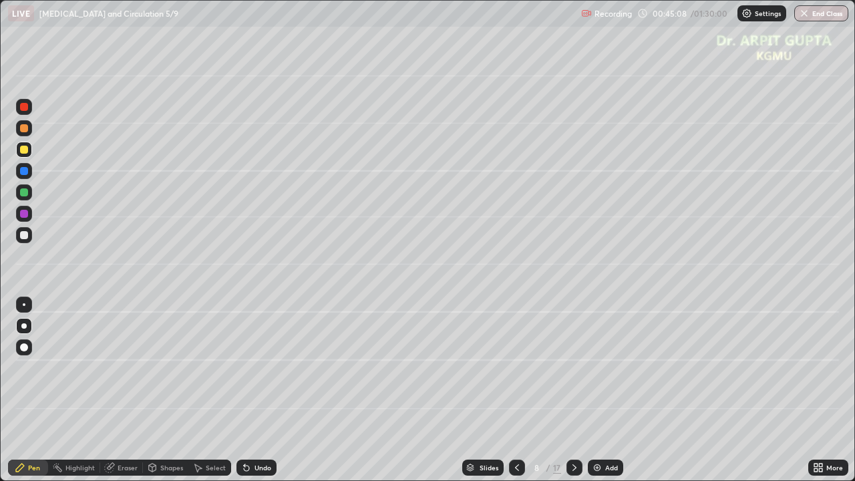
click at [25, 348] on div at bounding box center [24, 348] width 8 height 8
click at [25, 217] on div at bounding box center [24, 214] width 8 height 8
click at [24, 236] on div at bounding box center [24, 235] width 8 height 8
click at [24, 326] on div at bounding box center [23, 325] width 5 height 5
click at [255, 390] on div "Undo" at bounding box center [263, 467] width 17 height 7
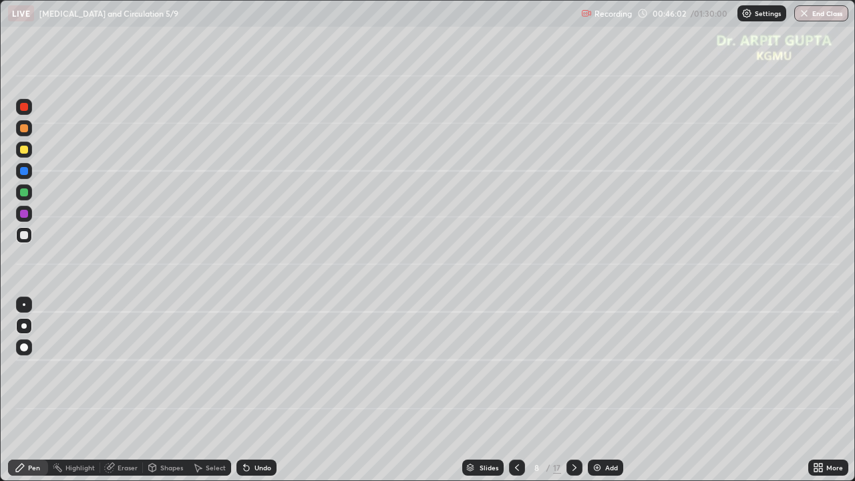
click at [29, 193] on div at bounding box center [24, 192] width 16 height 16
click at [249, 390] on icon at bounding box center [246, 467] width 11 height 11
click at [261, 390] on div "Undo" at bounding box center [263, 467] width 17 height 7
click at [259, 390] on div "Undo" at bounding box center [263, 467] width 17 height 7
click at [261, 390] on div "Undo" at bounding box center [263, 467] width 17 height 7
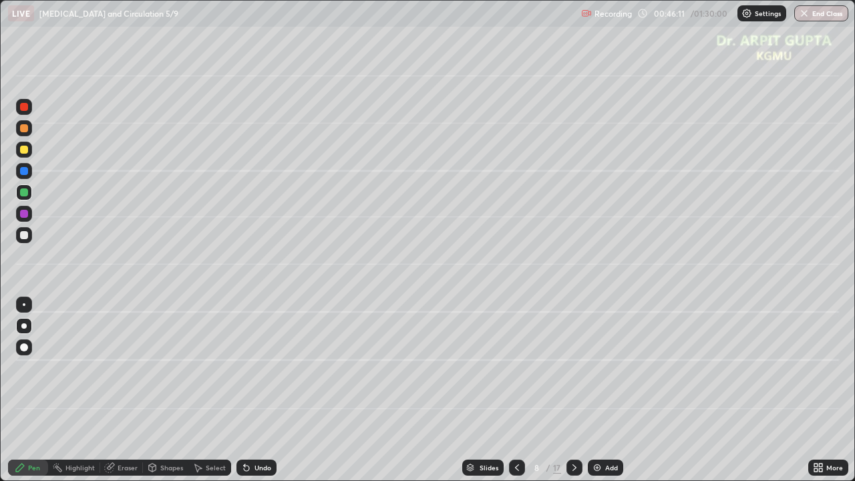
click at [265, 390] on div "Undo" at bounding box center [263, 467] width 17 height 7
click at [260, 390] on div "Undo" at bounding box center [263, 467] width 17 height 7
click at [261, 390] on div "Undo" at bounding box center [263, 467] width 17 height 7
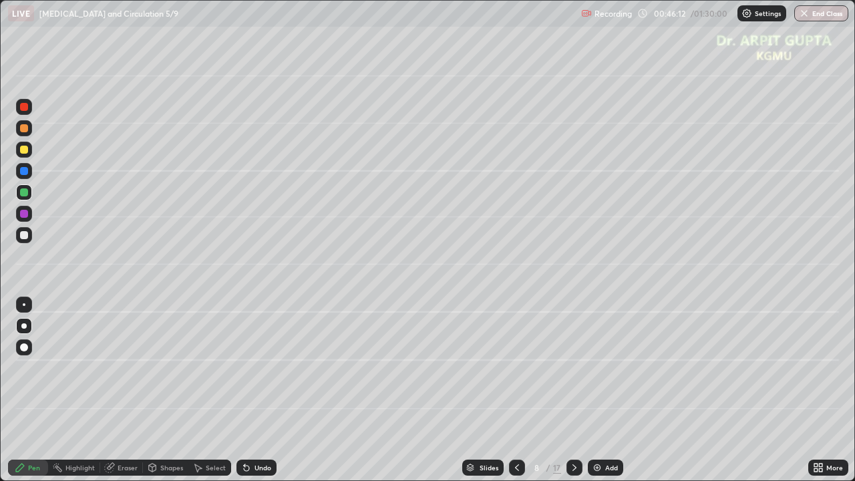
click at [263, 390] on div "Undo" at bounding box center [263, 467] width 17 height 7
click at [260, 390] on div "Undo" at bounding box center [257, 468] width 40 height 16
click at [30, 239] on div at bounding box center [24, 235] width 16 height 16
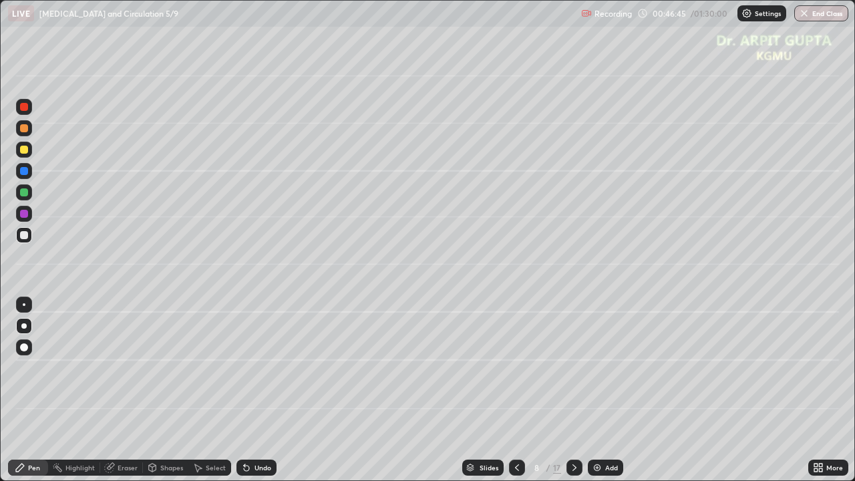
click at [133, 390] on div "Eraser" at bounding box center [128, 467] width 20 height 7
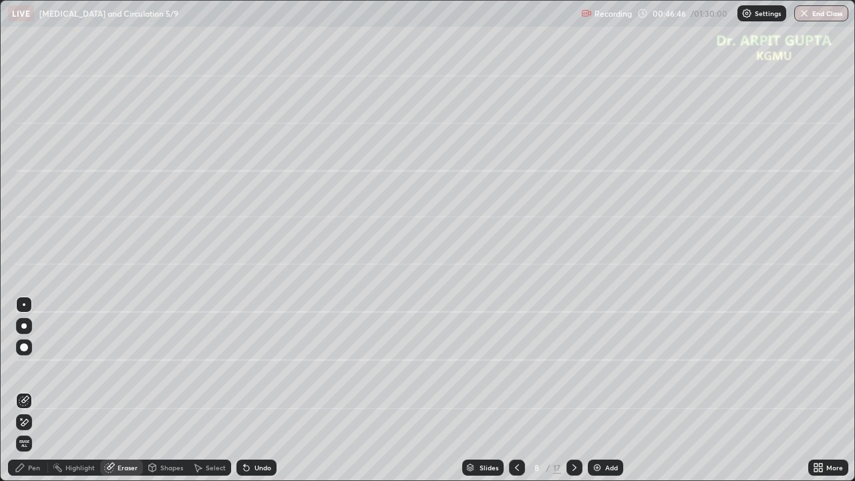
click at [39, 390] on div "Pen" at bounding box center [28, 468] width 40 height 16
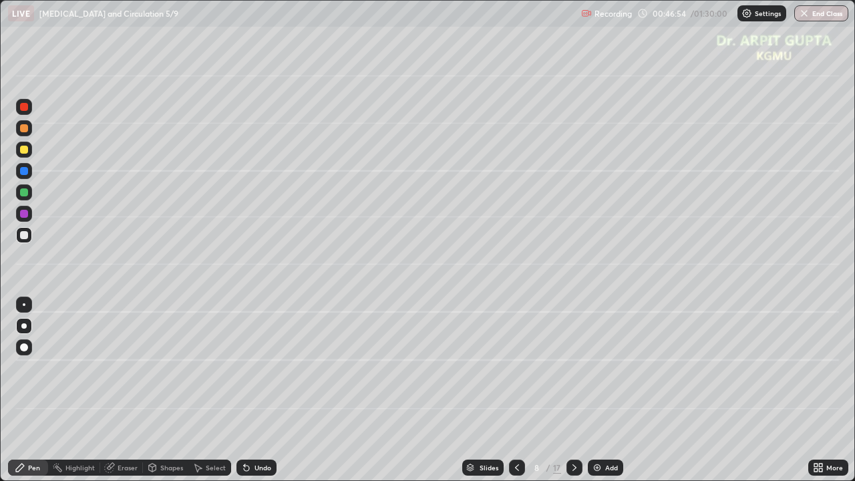
click at [23, 175] on div at bounding box center [24, 171] width 16 height 16
click at [254, 390] on div "Undo" at bounding box center [257, 468] width 40 height 16
click at [251, 390] on div "Undo" at bounding box center [257, 468] width 40 height 16
click at [252, 390] on div "Undo" at bounding box center [257, 468] width 40 height 16
click at [27, 148] on div at bounding box center [24, 150] width 8 height 8
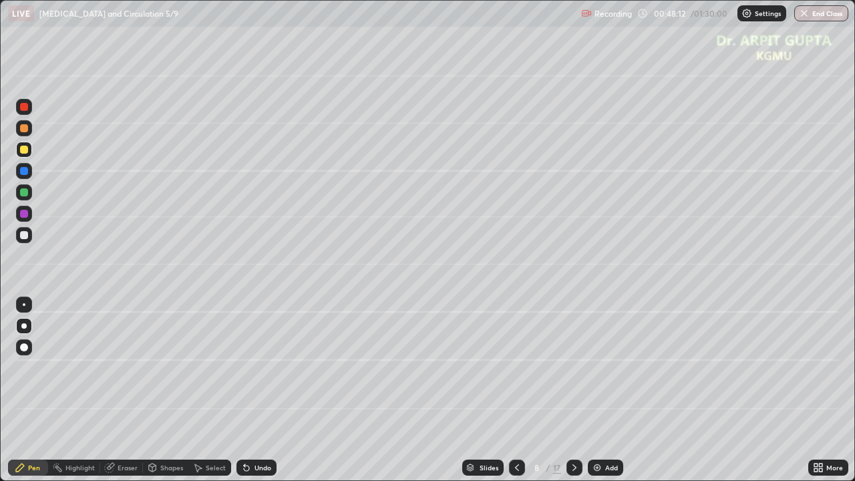
click at [573, 390] on icon at bounding box center [575, 467] width 4 height 7
click at [27, 352] on div at bounding box center [24, 348] width 16 height 16
click at [24, 130] on div at bounding box center [24, 128] width 8 height 8
click at [25, 237] on div at bounding box center [24, 235] width 8 height 8
click at [27, 241] on div at bounding box center [24, 235] width 16 height 16
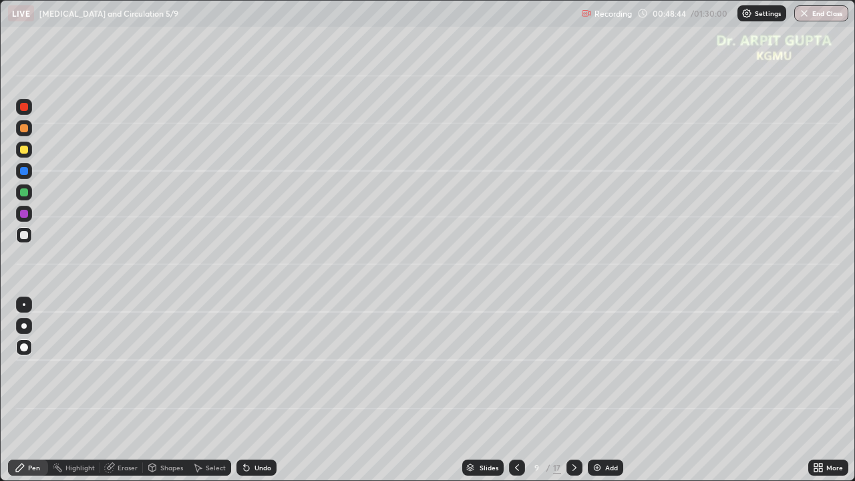
click at [25, 327] on div at bounding box center [23, 325] width 5 height 5
click at [23, 194] on div at bounding box center [24, 192] width 8 height 8
click at [247, 390] on icon at bounding box center [246, 468] width 5 height 5
click at [261, 390] on div "Undo" at bounding box center [263, 467] width 17 height 7
click at [28, 235] on div at bounding box center [24, 235] width 16 height 16
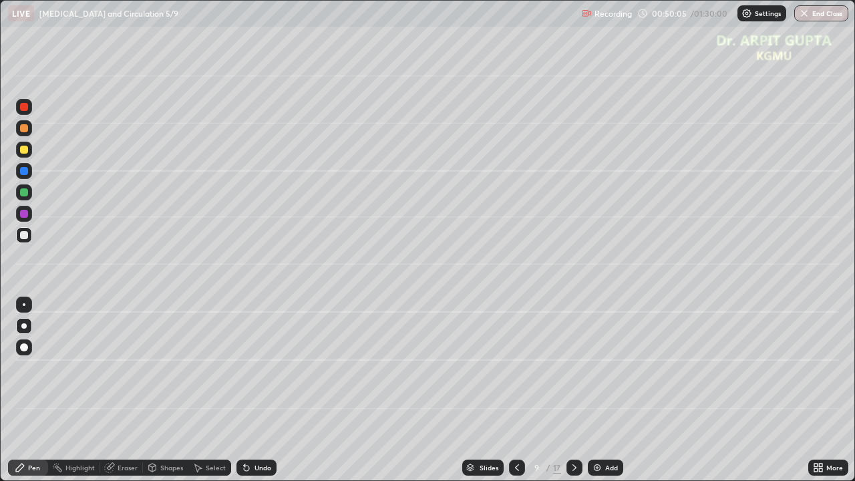
click at [253, 390] on div "Undo" at bounding box center [257, 468] width 40 height 16
click at [253, 390] on div "Undo" at bounding box center [253, 467] width 45 height 27
click at [29, 196] on div at bounding box center [24, 192] width 16 height 16
click at [23, 233] on div at bounding box center [24, 235] width 8 height 8
click at [28, 150] on div at bounding box center [24, 150] width 16 height 16
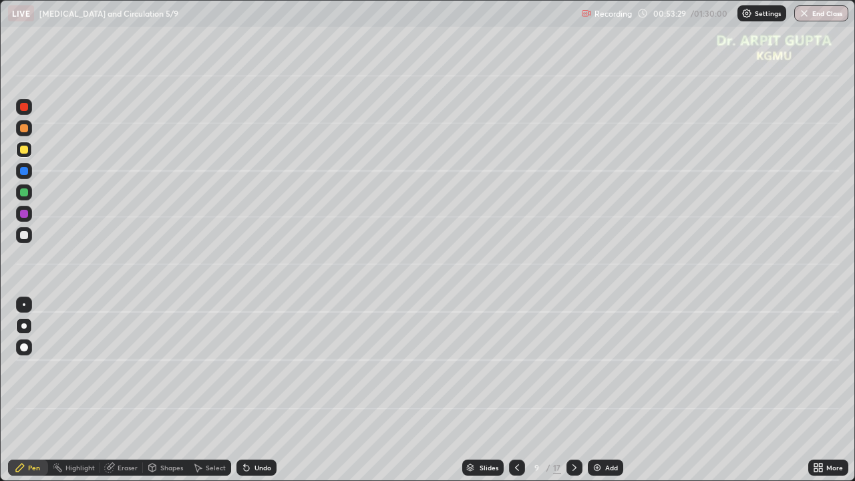
click at [266, 390] on div "Undo" at bounding box center [263, 467] width 17 height 7
click at [22, 153] on div at bounding box center [24, 150] width 8 height 8
click at [255, 390] on div "Undo" at bounding box center [263, 467] width 17 height 7
click at [255, 390] on div "Undo" at bounding box center [257, 468] width 40 height 16
click at [255, 390] on div "Undo" at bounding box center [263, 467] width 17 height 7
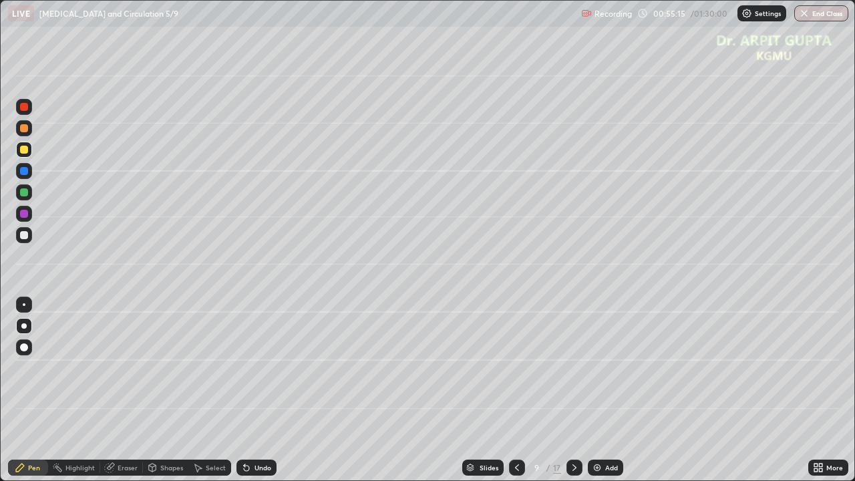
click at [269, 390] on div "Undo" at bounding box center [257, 468] width 40 height 16
click at [265, 390] on div "Undo" at bounding box center [263, 467] width 17 height 7
click at [259, 390] on div "Undo" at bounding box center [263, 467] width 17 height 7
click at [275, 390] on div "Undo" at bounding box center [257, 468] width 40 height 16
click at [263, 390] on div "Undo" at bounding box center [257, 468] width 40 height 16
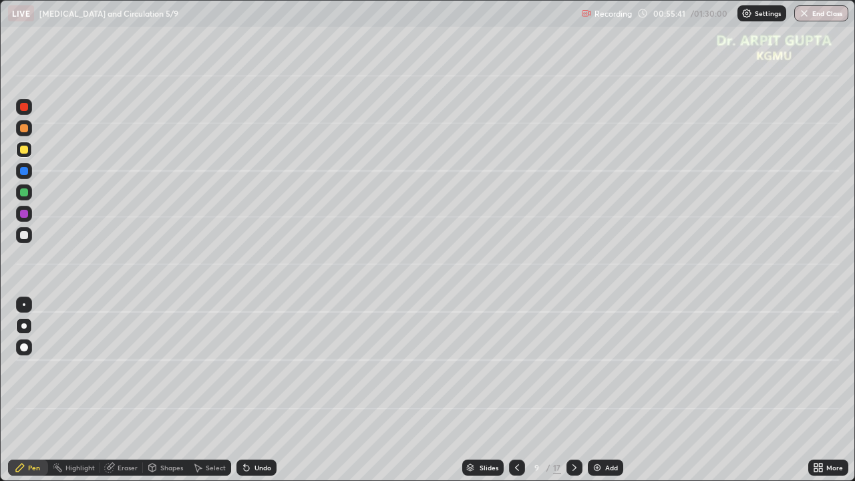
click at [261, 390] on div "Undo" at bounding box center [257, 468] width 40 height 16
click at [264, 390] on div "Undo" at bounding box center [257, 468] width 40 height 16
click at [266, 390] on div "Undo" at bounding box center [257, 468] width 40 height 16
click at [23, 240] on div at bounding box center [24, 235] width 16 height 16
click at [259, 390] on div "Undo" at bounding box center [263, 467] width 17 height 7
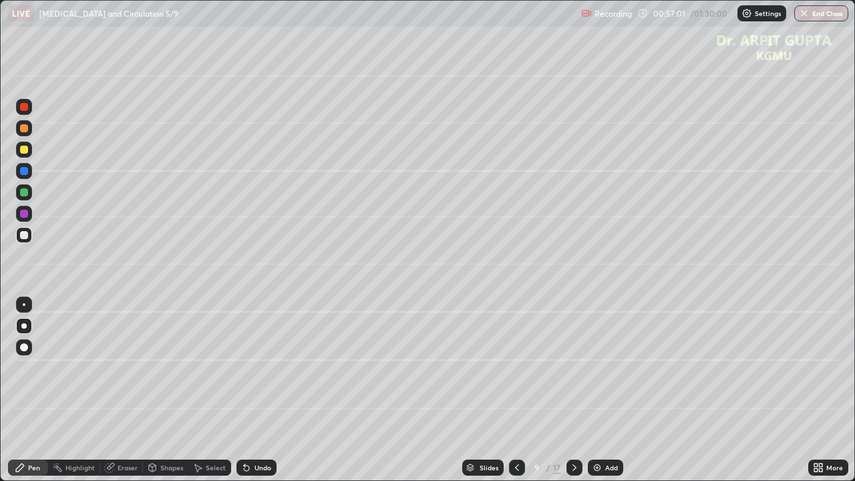
click at [573, 390] on icon at bounding box center [574, 467] width 11 height 11
click at [244, 390] on icon at bounding box center [244, 464] width 1 height 1
click at [247, 390] on div "Undo" at bounding box center [257, 468] width 40 height 16
click at [263, 390] on div "Undo" at bounding box center [263, 467] width 17 height 7
click at [260, 390] on div "Undo" at bounding box center [257, 468] width 40 height 16
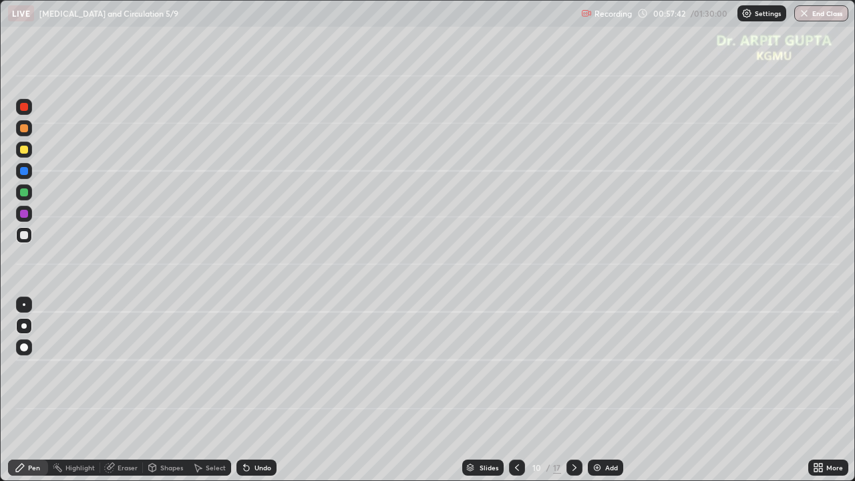
click at [258, 390] on div "Undo" at bounding box center [257, 468] width 40 height 16
click at [267, 390] on div "Undo" at bounding box center [257, 468] width 40 height 16
click at [263, 390] on div "Undo" at bounding box center [257, 468] width 40 height 16
click at [257, 390] on div "Undo" at bounding box center [257, 468] width 40 height 16
click at [259, 390] on div "Undo" at bounding box center [257, 468] width 40 height 16
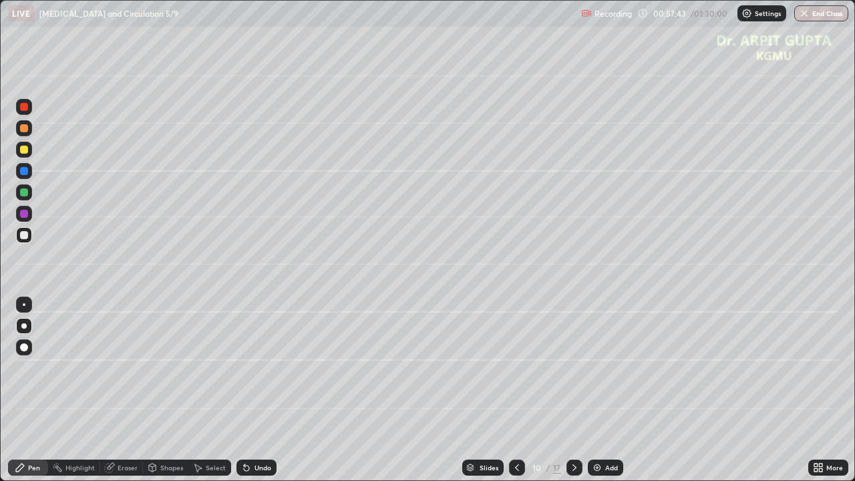
click at [257, 390] on div "Undo" at bounding box center [257, 468] width 40 height 16
click at [26, 194] on div at bounding box center [24, 192] width 8 height 8
click at [22, 238] on div at bounding box center [24, 235] width 8 height 8
click at [23, 218] on div at bounding box center [24, 214] width 16 height 16
click at [251, 390] on div "Undo" at bounding box center [257, 468] width 40 height 16
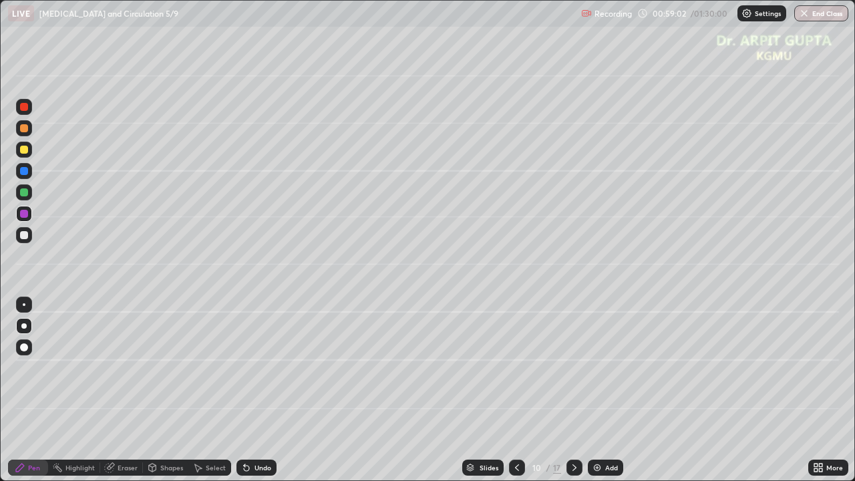
click at [251, 390] on div "Undo" at bounding box center [257, 468] width 40 height 16
click at [253, 390] on div "Undo" at bounding box center [257, 468] width 40 height 16
click at [262, 390] on div "Undo" at bounding box center [257, 468] width 40 height 16
click at [261, 390] on div "Undo" at bounding box center [257, 468] width 40 height 16
click at [257, 390] on div "Undo" at bounding box center [263, 467] width 17 height 7
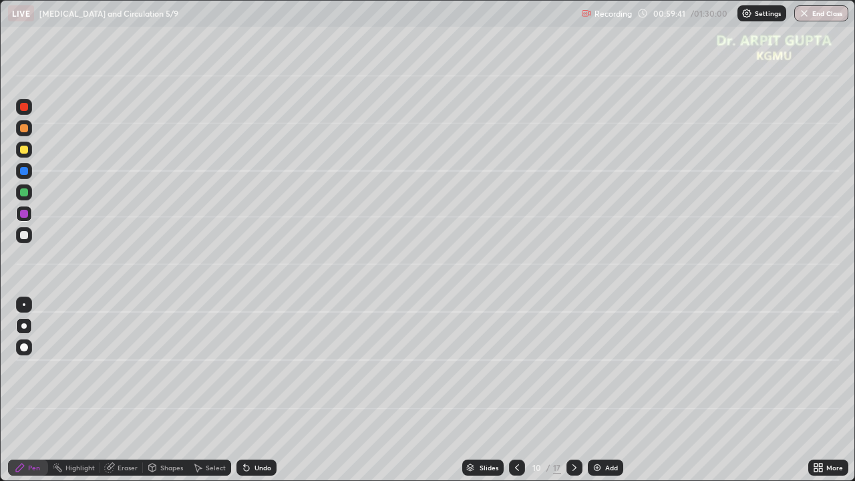
click at [257, 390] on div "Undo" at bounding box center [263, 467] width 17 height 7
click at [258, 390] on div "Undo" at bounding box center [263, 467] width 17 height 7
click at [255, 390] on div "Undo" at bounding box center [263, 467] width 17 height 7
click at [251, 390] on div "Undo" at bounding box center [257, 468] width 40 height 16
click at [255, 390] on div "Undo" at bounding box center [263, 467] width 17 height 7
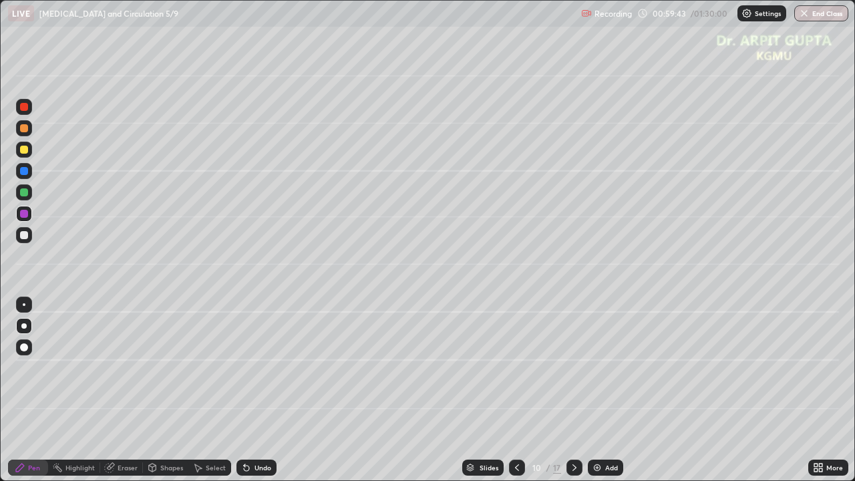
click at [251, 390] on div "Undo" at bounding box center [257, 468] width 40 height 16
click at [255, 390] on div "Undo" at bounding box center [263, 467] width 17 height 7
click at [517, 390] on icon at bounding box center [517, 467] width 11 height 11
click at [30, 193] on div at bounding box center [24, 192] width 16 height 16
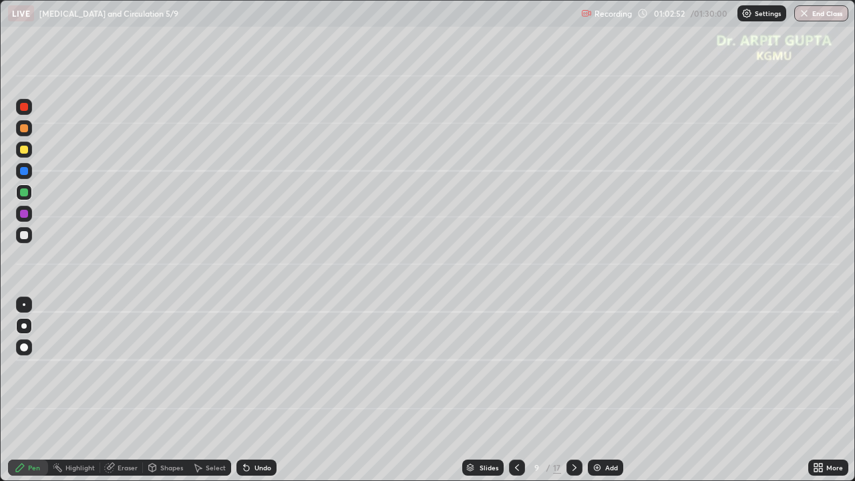
click at [29, 151] on div at bounding box center [24, 150] width 16 height 16
click at [273, 390] on div "Undo" at bounding box center [257, 468] width 40 height 16
click at [26, 174] on div at bounding box center [24, 171] width 8 height 8
click at [572, 390] on icon at bounding box center [574, 467] width 11 height 11
click at [31, 237] on div at bounding box center [24, 235] width 16 height 16
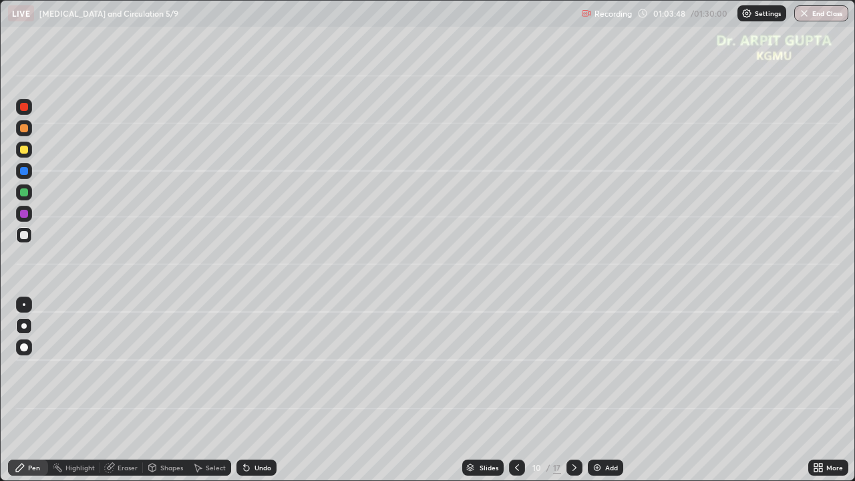
click at [27, 152] on div at bounding box center [24, 150] width 8 height 8
click at [25, 236] on div at bounding box center [24, 235] width 8 height 8
click at [573, 390] on icon at bounding box center [574, 467] width 11 height 11
click at [23, 156] on div at bounding box center [24, 150] width 16 height 16
click at [23, 130] on div at bounding box center [24, 128] width 8 height 8
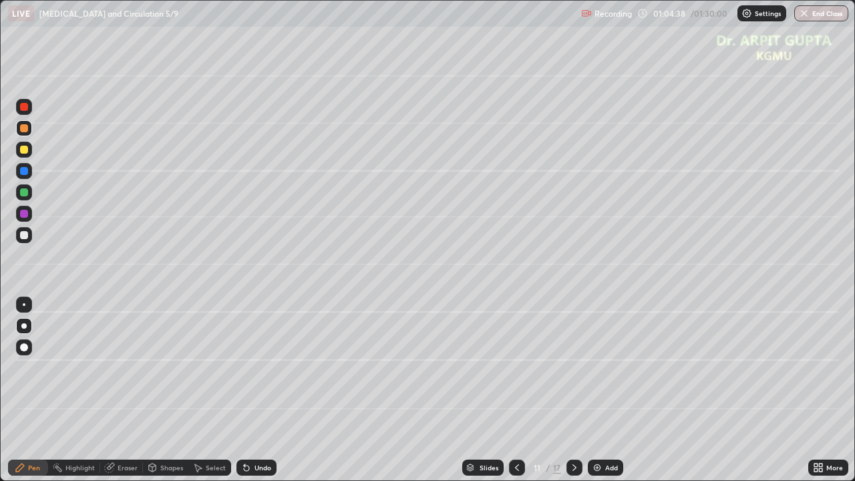
click at [23, 237] on div at bounding box center [24, 235] width 8 height 8
click at [249, 390] on icon at bounding box center [246, 467] width 11 height 11
click at [26, 132] on div at bounding box center [24, 128] width 16 height 16
click at [22, 240] on div at bounding box center [24, 235] width 16 height 16
click at [27, 156] on div at bounding box center [24, 150] width 16 height 16
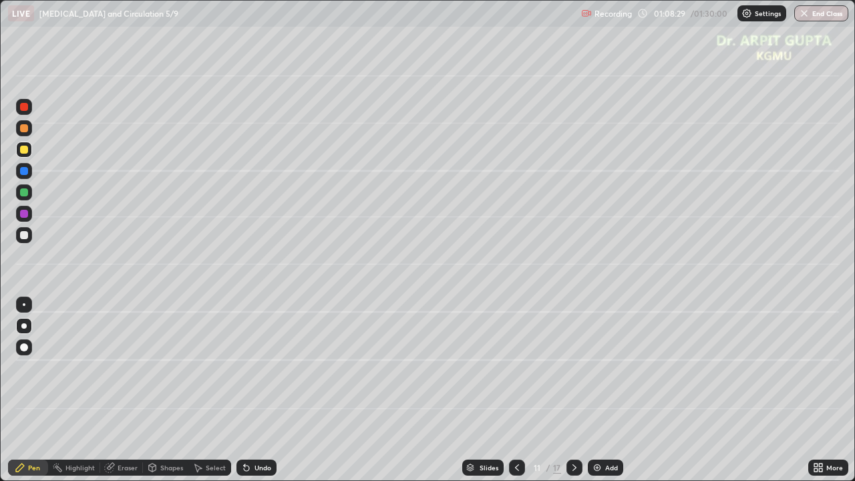
click at [520, 390] on icon at bounding box center [517, 467] width 11 height 11
click at [573, 390] on icon at bounding box center [574, 467] width 11 height 11
click at [517, 390] on icon at bounding box center [517, 467] width 4 height 7
click at [515, 390] on icon at bounding box center [517, 467] width 11 height 11
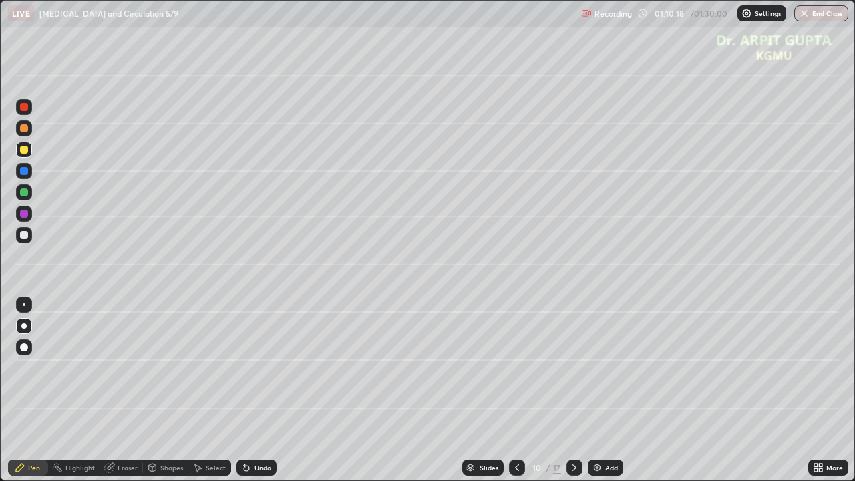
click at [579, 390] on div at bounding box center [575, 468] width 16 height 16
click at [25, 157] on div at bounding box center [24, 150] width 16 height 16
click at [28, 132] on div at bounding box center [24, 128] width 16 height 16
click at [84, 330] on icon at bounding box center [84, 325] width 11 height 11
click at [249, 390] on icon at bounding box center [246, 467] width 11 height 11
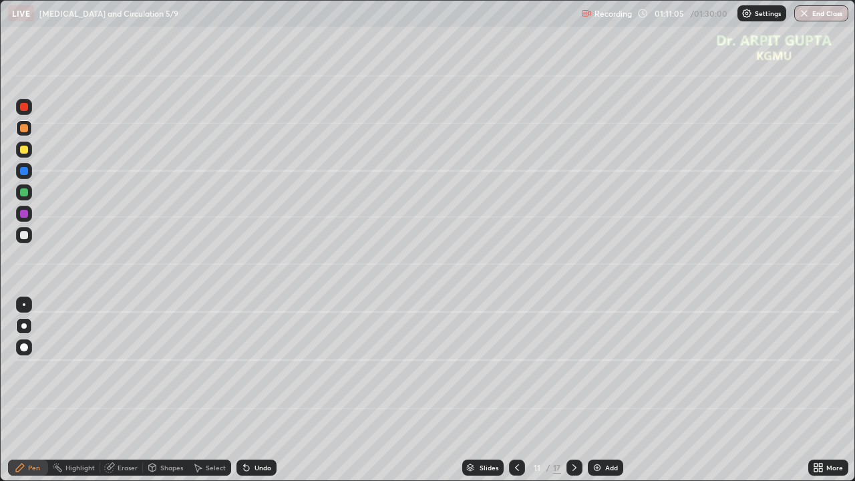
click at [24, 236] on div at bounding box center [24, 235] width 8 height 8
click at [27, 151] on div at bounding box center [24, 150] width 8 height 8
click at [523, 390] on div at bounding box center [517, 468] width 16 height 16
click at [27, 239] on div at bounding box center [24, 235] width 16 height 16
click at [513, 390] on icon at bounding box center [517, 467] width 11 height 11
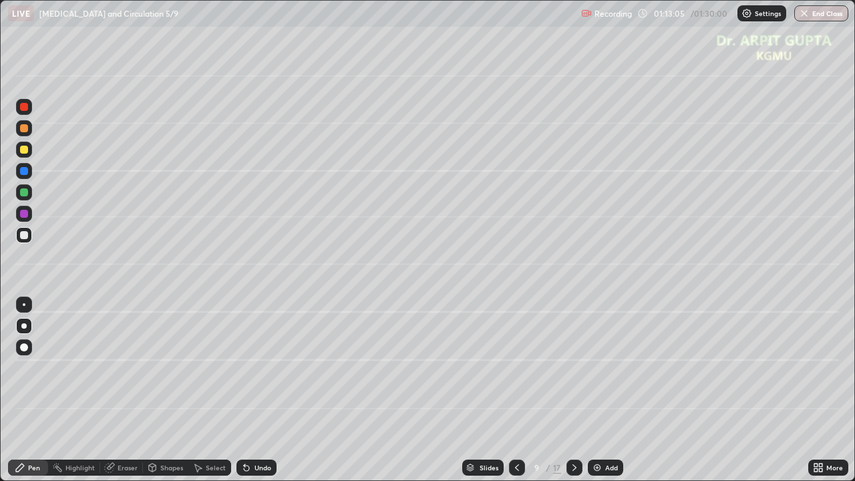
click at [23, 173] on div at bounding box center [24, 171] width 8 height 8
click at [517, 390] on icon at bounding box center [517, 467] width 11 height 11
click at [519, 390] on icon at bounding box center [517, 467] width 11 height 11
click at [27, 190] on div at bounding box center [24, 192] width 8 height 8
click at [516, 390] on icon at bounding box center [517, 467] width 11 height 11
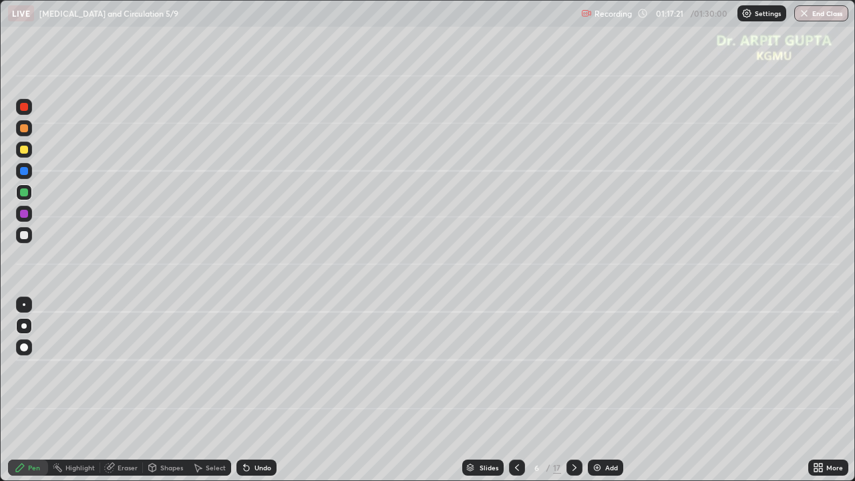
click at [523, 390] on div at bounding box center [517, 468] width 16 height 16
click at [573, 390] on icon at bounding box center [575, 467] width 4 height 7
click at [574, 390] on icon at bounding box center [574, 467] width 11 height 11
click at [573, 390] on icon at bounding box center [574, 467] width 11 height 11
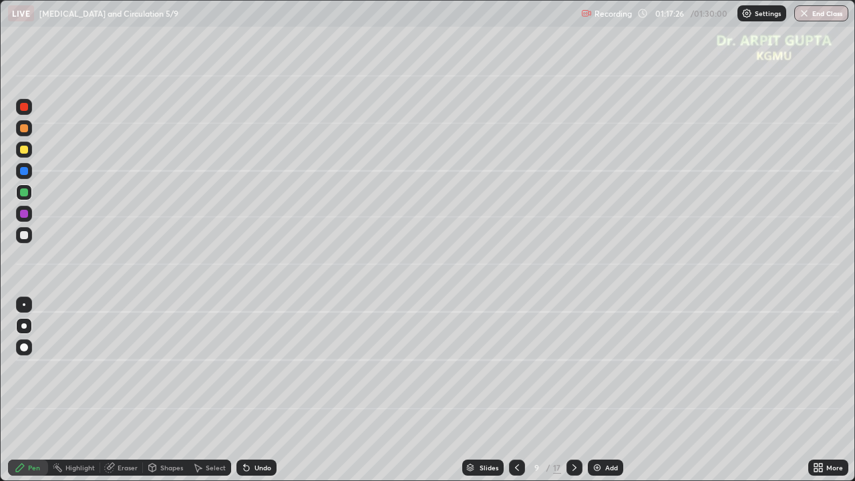
click at [573, 390] on icon at bounding box center [574, 467] width 11 height 11
click at [523, 390] on div at bounding box center [517, 467] width 16 height 27
click at [573, 390] on icon at bounding box center [574, 467] width 11 height 11
click at [571, 390] on icon at bounding box center [574, 467] width 11 height 11
click at [573, 390] on icon at bounding box center [574, 467] width 11 height 11
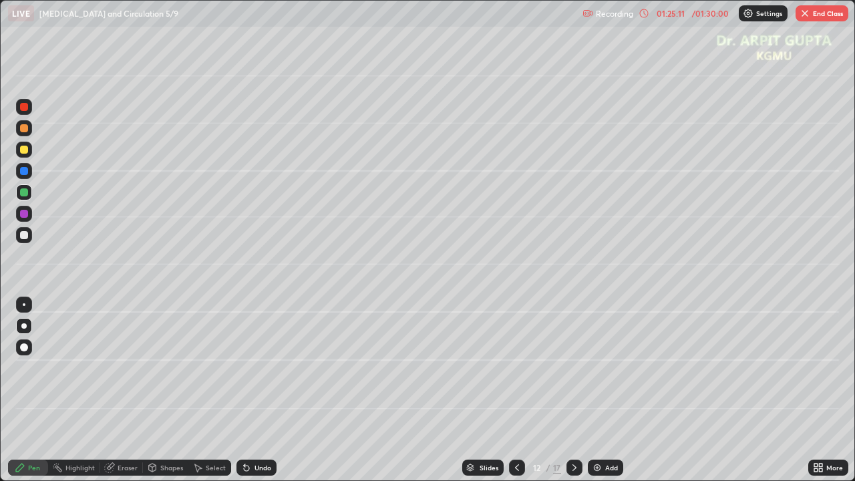
click at [25, 152] on div at bounding box center [24, 150] width 8 height 8
click at [171, 390] on div "Shapes" at bounding box center [165, 468] width 45 height 16
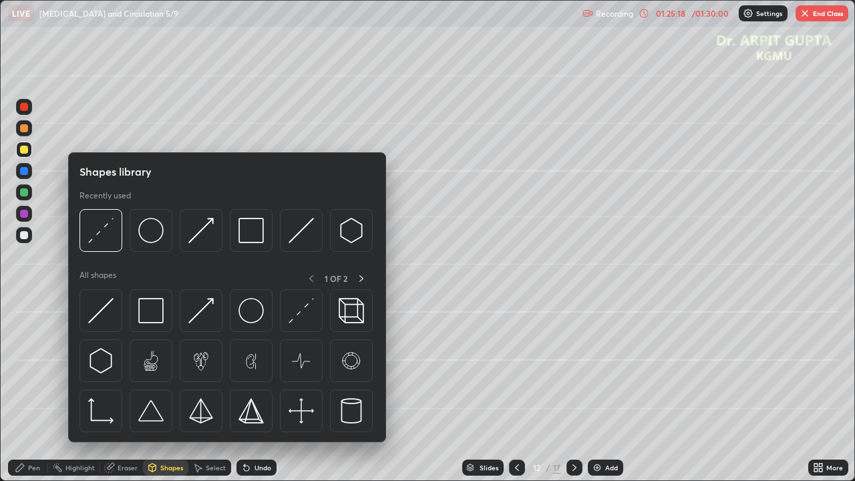
click at [130, 390] on div "Eraser" at bounding box center [128, 467] width 20 height 7
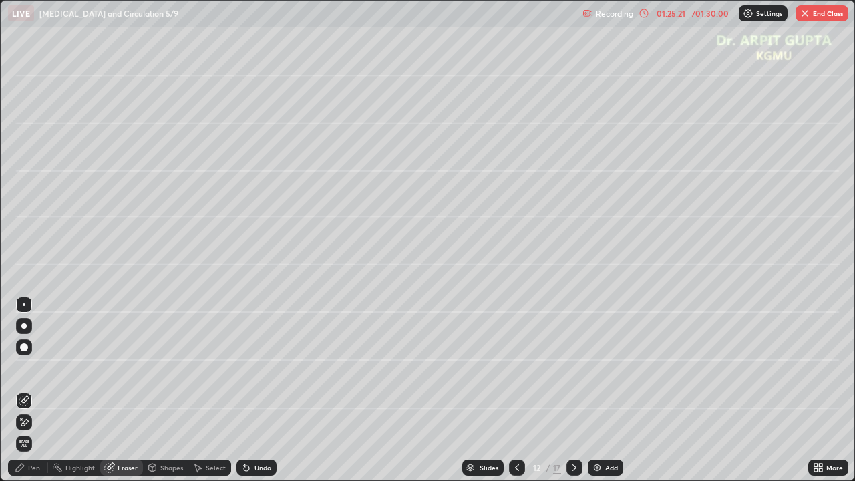
click at [43, 390] on div "Pen" at bounding box center [28, 468] width 40 height 16
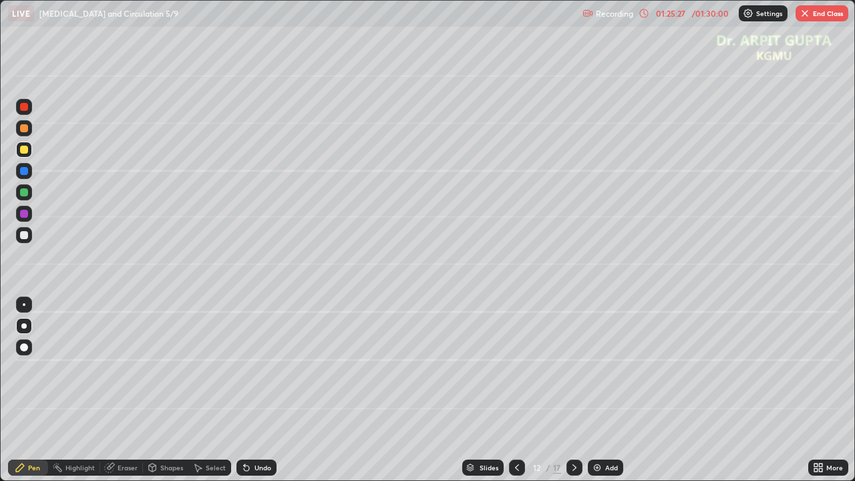
click at [516, 390] on icon at bounding box center [517, 467] width 11 height 11
click at [515, 390] on icon at bounding box center [517, 467] width 11 height 11
click at [573, 390] on icon at bounding box center [574, 467] width 11 height 11
click at [571, 390] on icon at bounding box center [574, 467] width 11 height 11
click at [27, 239] on div at bounding box center [24, 235] width 16 height 16
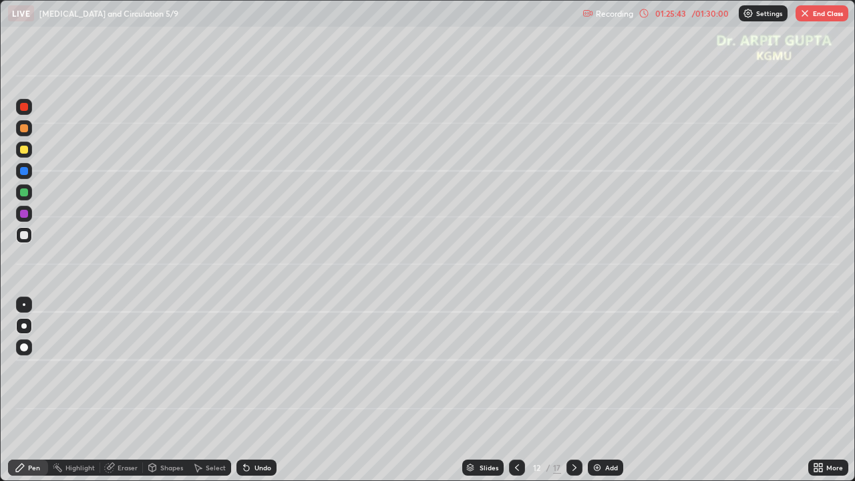
click at [245, 390] on icon at bounding box center [246, 468] width 5 height 5
click at [244, 390] on icon at bounding box center [246, 468] width 5 height 5
click at [31, 194] on div at bounding box center [24, 192] width 16 height 16
click at [271, 390] on div "Undo" at bounding box center [257, 468] width 40 height 16
click at [269, 390] on div "Undo" at bounding box center [263, 467] width 17 height 7
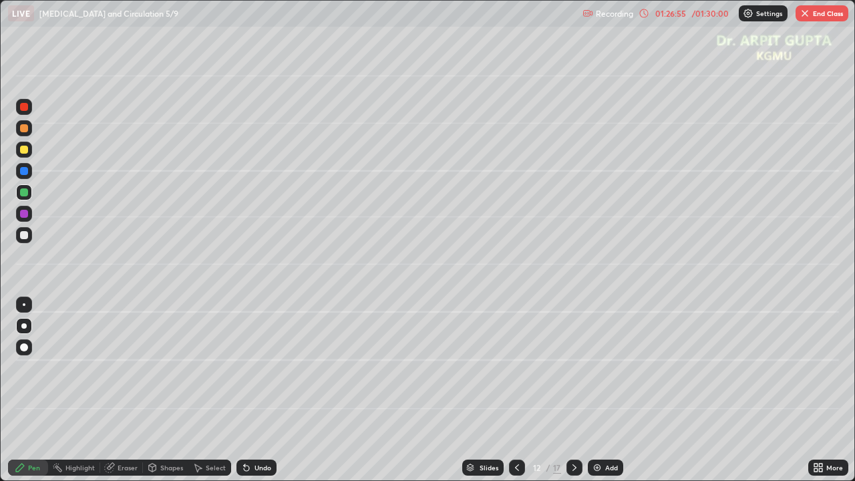
click at [136, 390] on div "Eraser" at bounding box center [128, 467] width 20 height 7
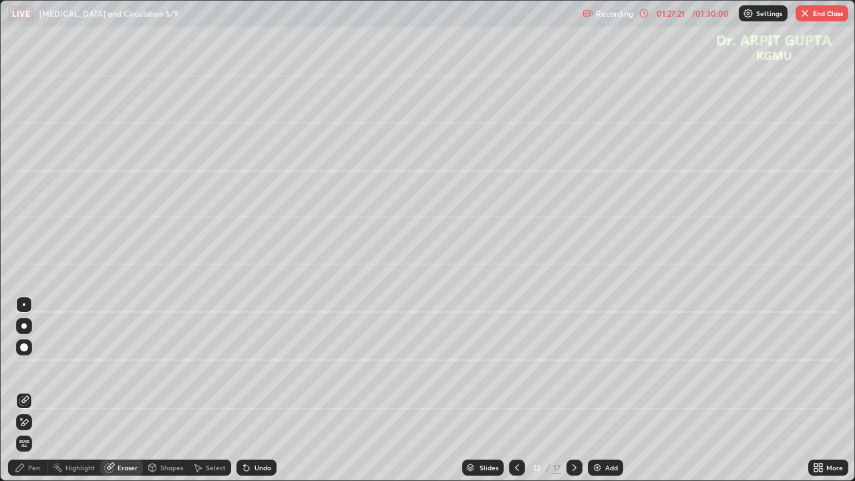
click at [815, 14] on button "End Class" at bounding box center [822, 13] width 53 height 16
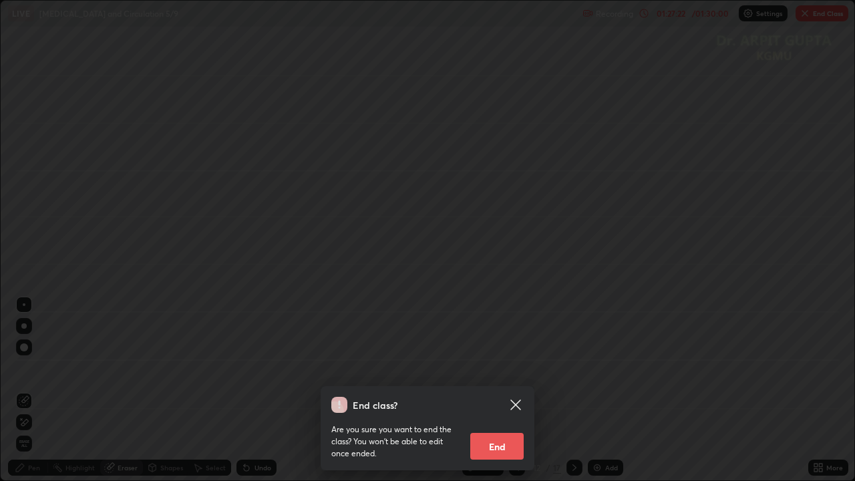
click at [482, 390] on button "End" at bounding box center [497, 446] width 53 height 27
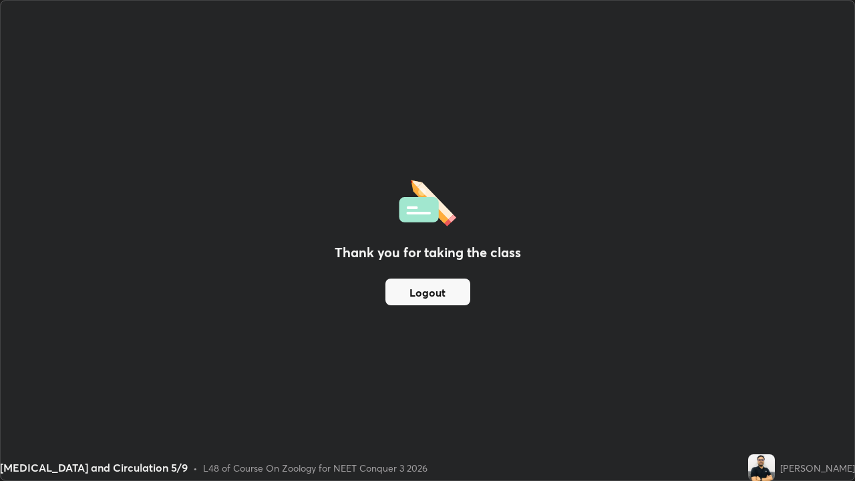
click at [424, 293] on button "Logout" at bounding box center [428, 292] width 85 height 27
